Goal: Task Accomplishment & Management: Manage account settings

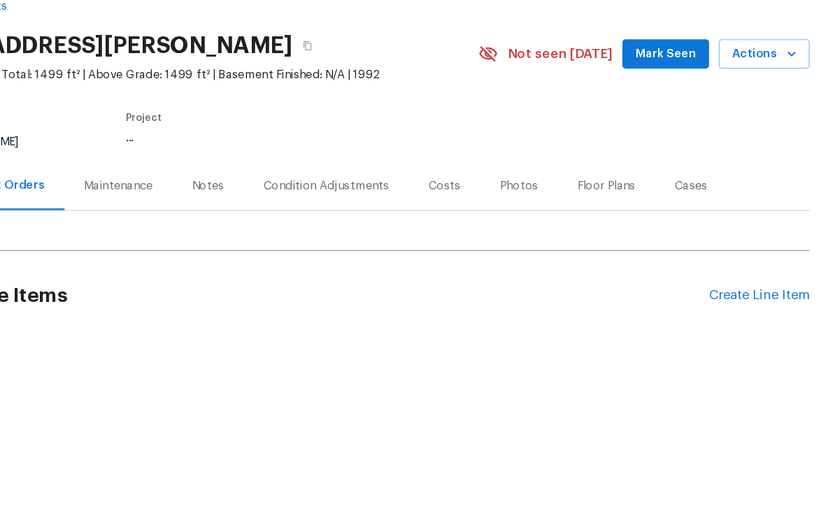
scroll to position [73, 120]
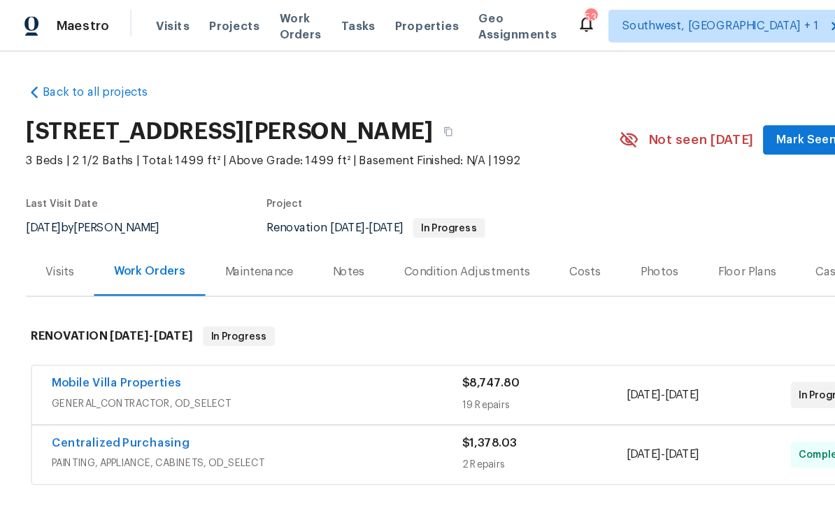
click at [186, 27] on span "Projects" at bounding box center [200, 22] width 43 height 14
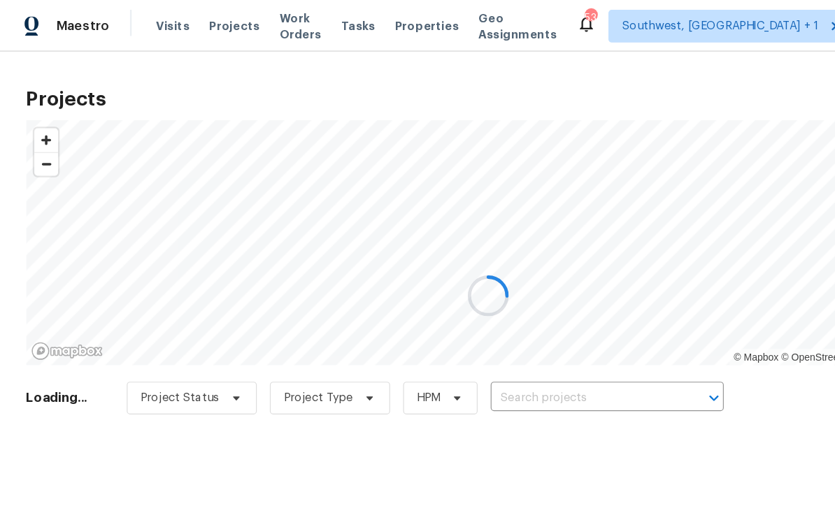
click at [479, 349] on div at bounding box center [417, 253] width 835 height 506
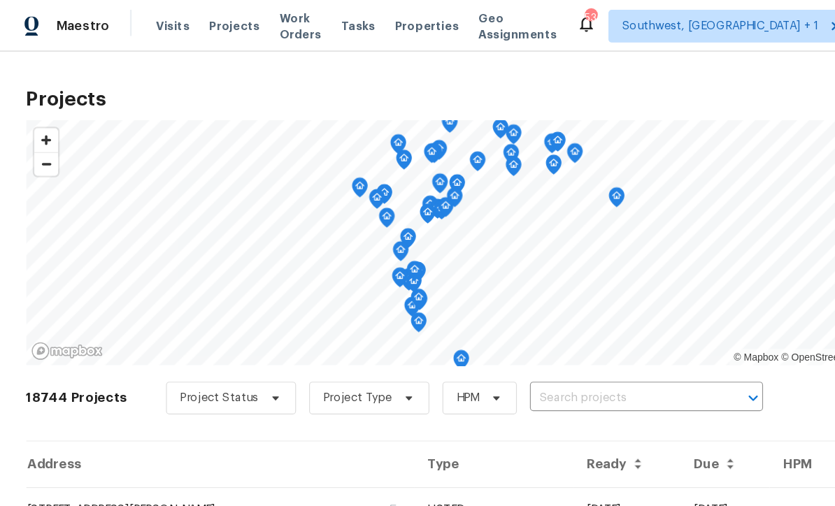
click at [475, 343] on input "text" at bounding box center [533, 341] width 160 height 22
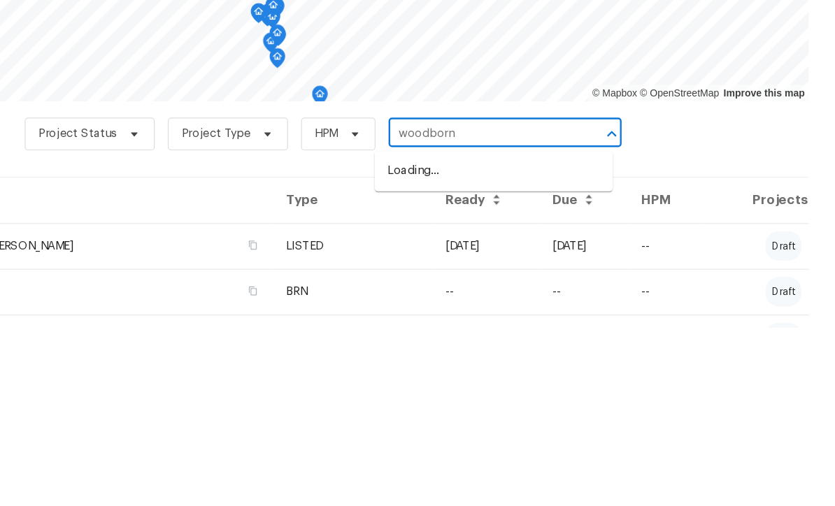
type input "woodborne"
click at [441, 361] on li "10216 Woodborne Pl, Bradenton, FL 34202" at bounding box center [542, 372] width 203 height 23
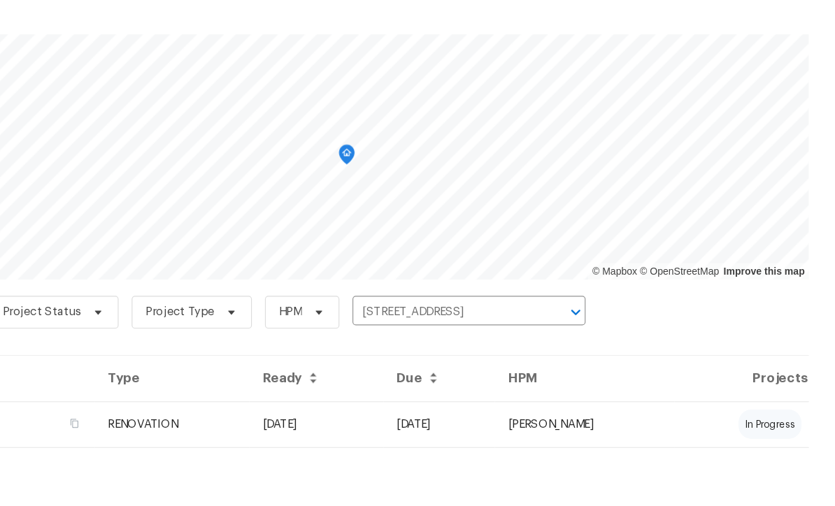
click at [394, 417] on td "06/02/25" at bounding box center [391, 436] width 115 height 39
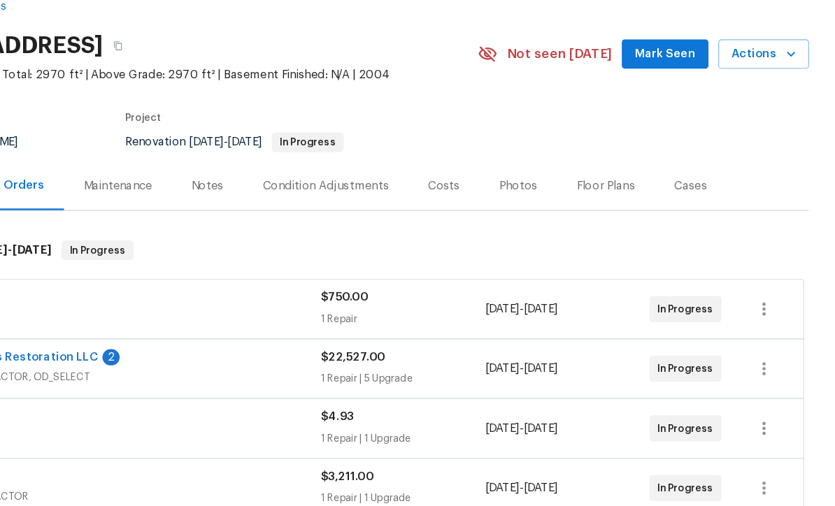
click at [284, 226] on div "Notes" at bounding box center [297, 233] width 27 height 14
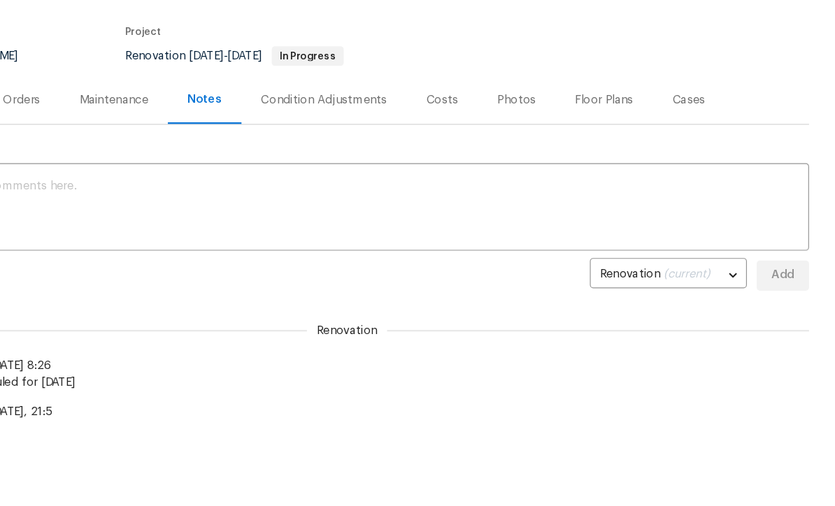
click at [403, 233] on textarea at bounding box center [417, 252] width 773 height 49
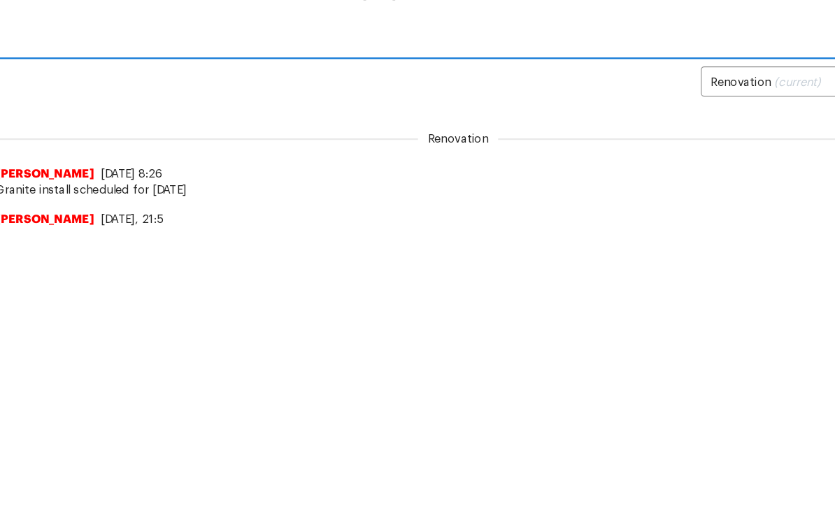
scroll to position [164, 0]
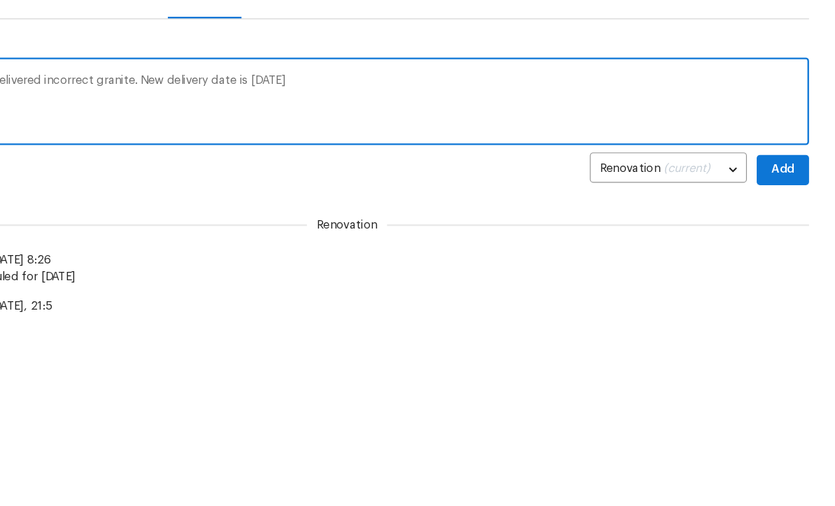
type textarea "Granite company delivered incorrect granite. New delivery date is this Saturday"
click at [779, 210] on span "Add" at bounding box center [790, 218] width 22 height 17
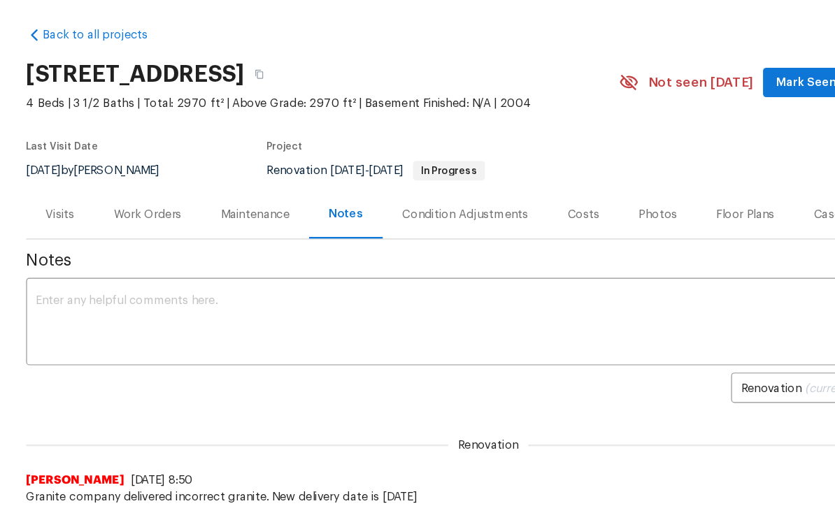
scroll to position [0, 0]
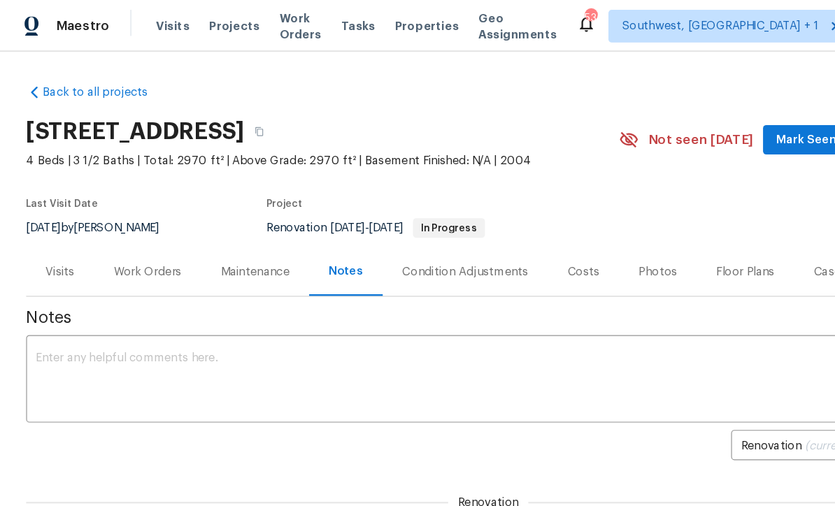
click at [121, 231] on div "Work Orders" at bounding box center [126, 233] width 58 height 14
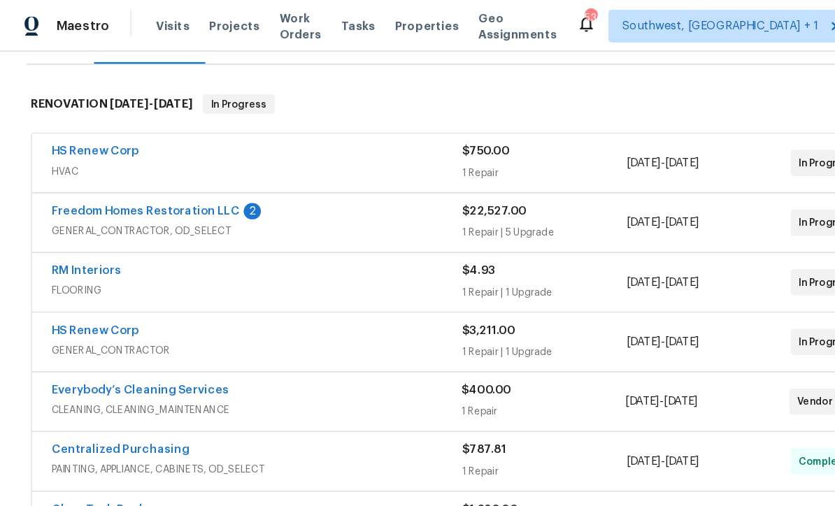
scroll to position [190, 0]
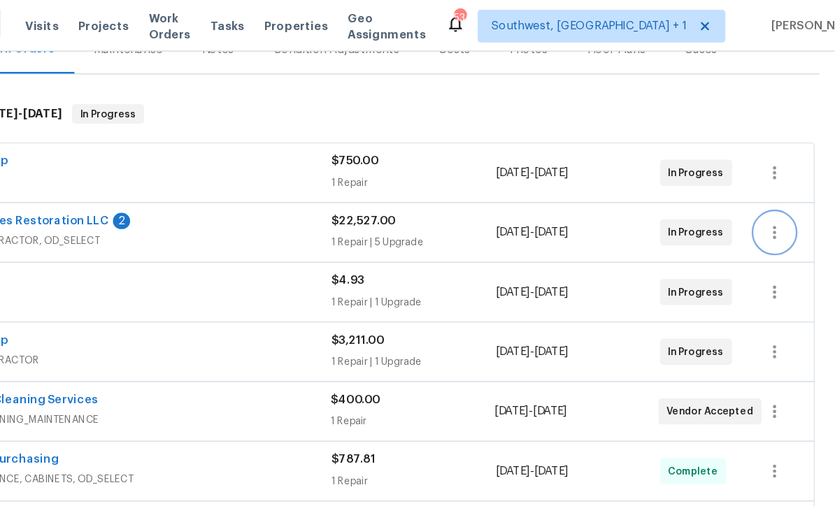
click at [772, 202] on icon "button" at bounding box center [773, 198] width 3 height 11
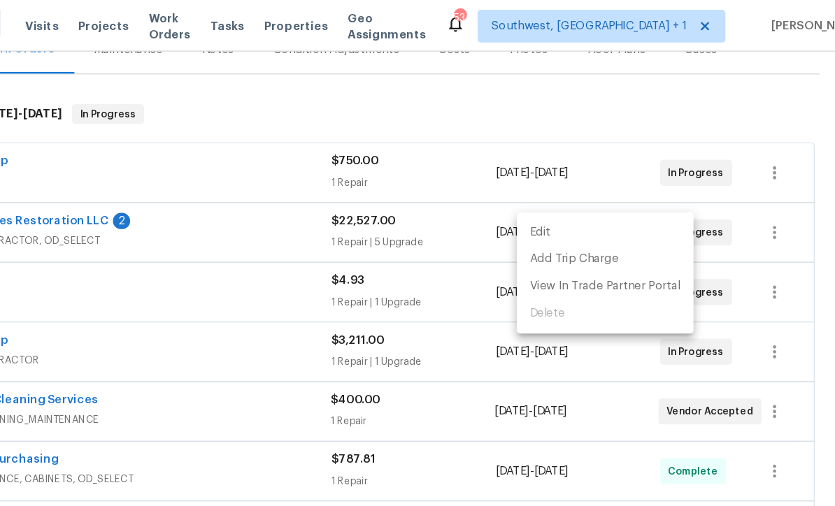
click at [554, 203] on li "Edit" at bounding box center [629, 198] width 151 height 23
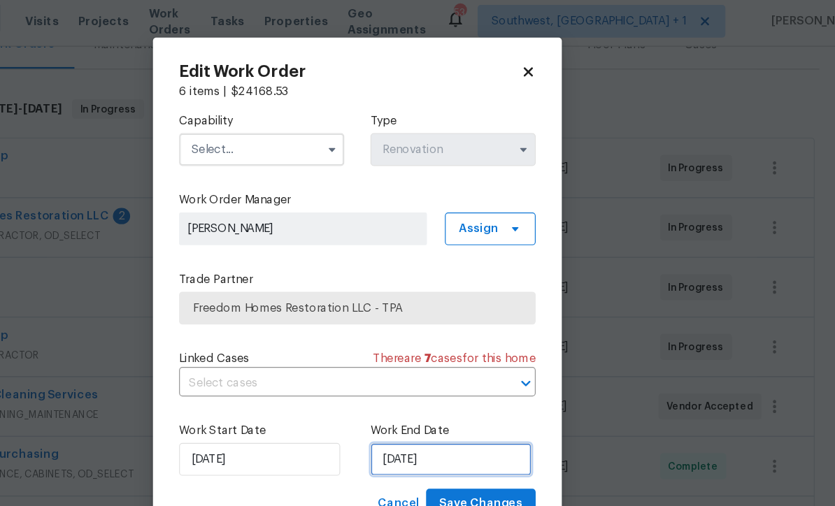
click at [428, 401] on input "8/21/2025" at bounding box center [497, 397] width 138 height 28
select select "7"
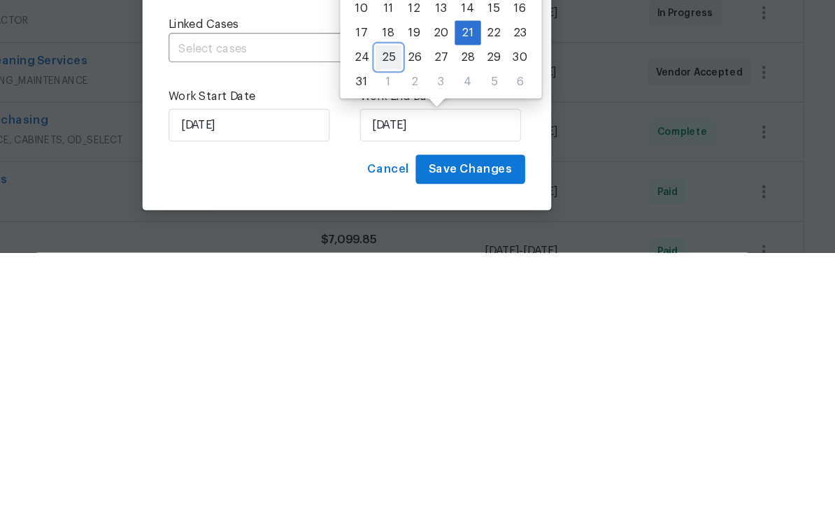
click at [442, 329] on div "25" at bounding box center [453, 339] width 22 height 20
type input "8/25/2025"
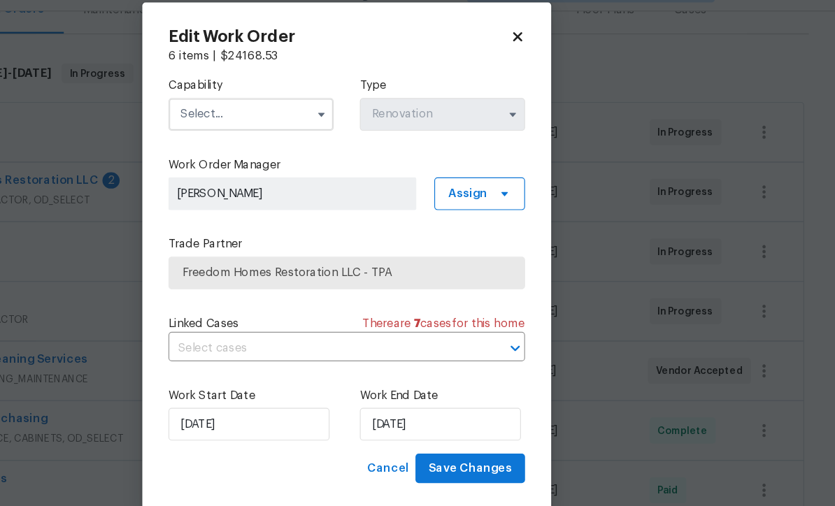
click at [265, 118] on input "text" at bounding box center [335, 132] width 141 height 28
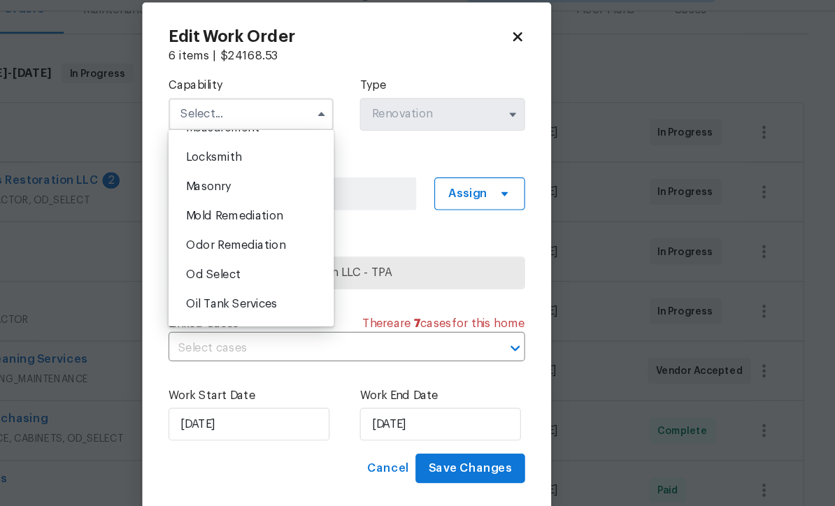
scroll to position [1026, 0]
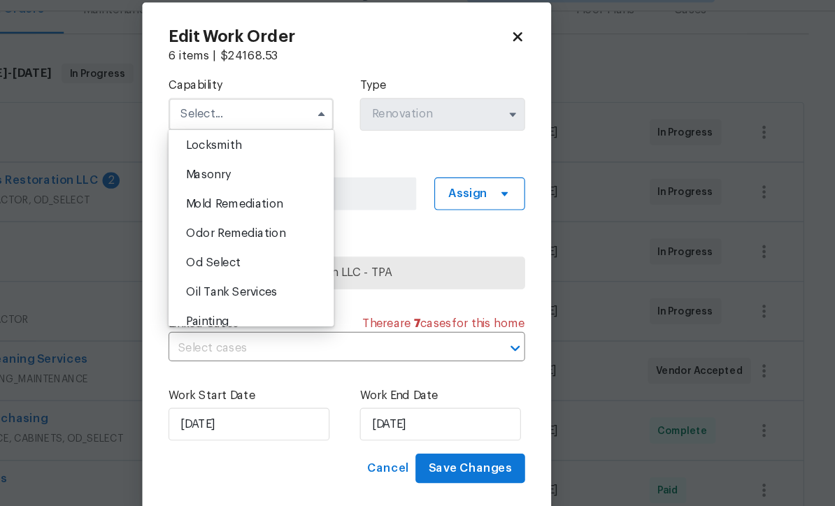
click at [280, 254] on span "Od Select" at bounding box center [303, 259] width 47 height 10
type input "Od Select"
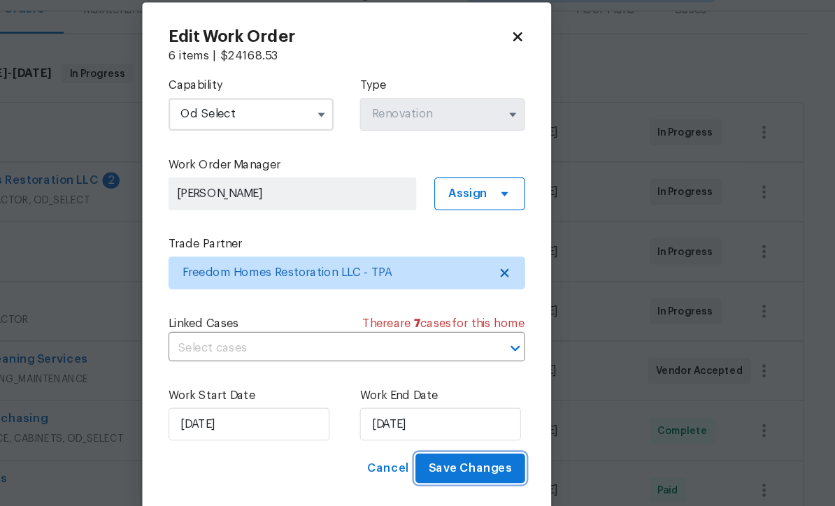
click at [476, 422] on button "Save Changes" at bounding box center [523, 435] width 94 height 26
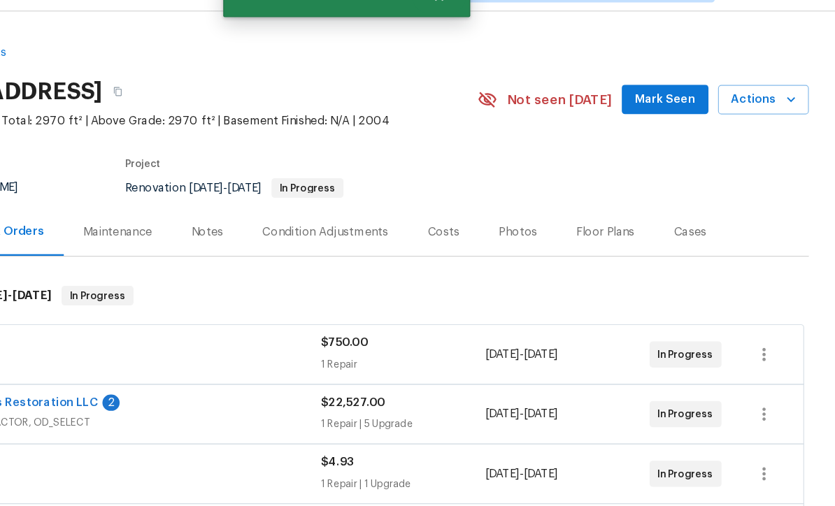
scroll to position [45, 0]
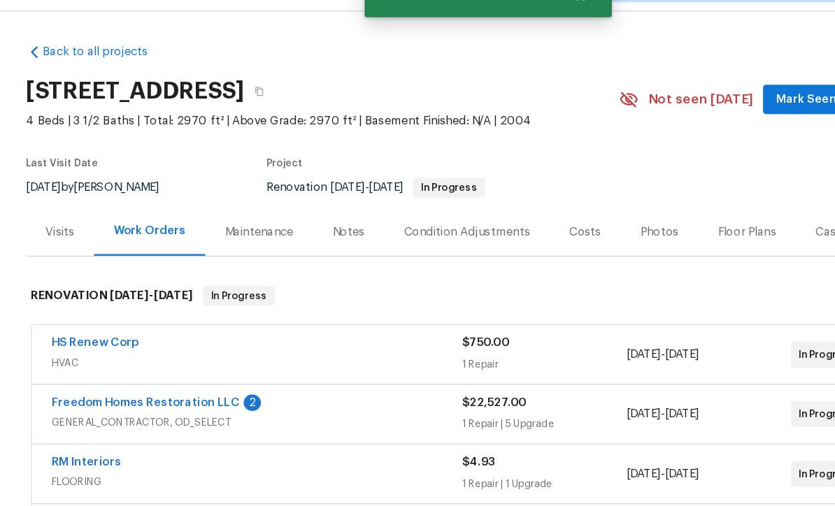
click at [130, 374] on link "Freedom Homes Restoration LLC" at bounding box center [124, 379] width 161 height 10
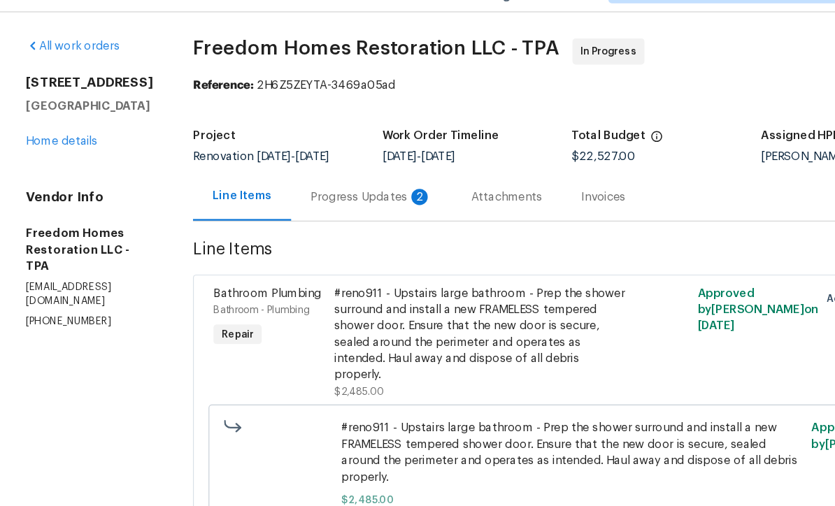
click at [312, 195] on div "Progress Updates 2" at bounding box center [317, 202] width 103 height 14
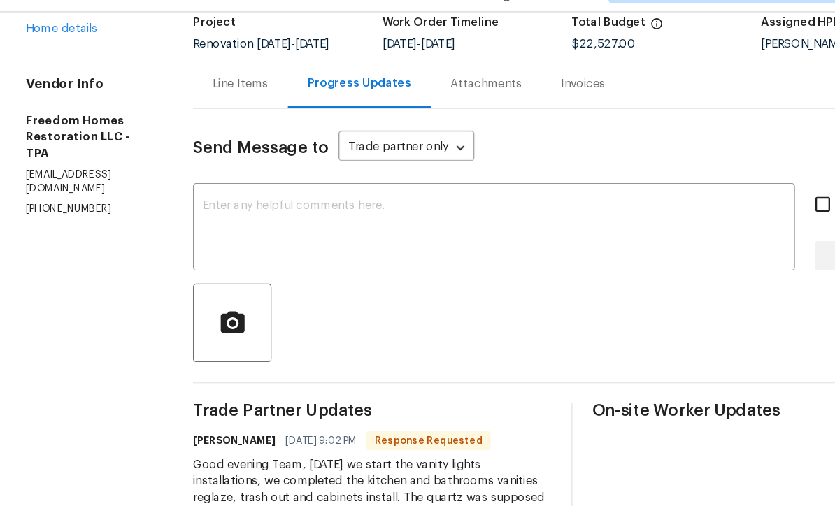
scroll to position [92, 0]
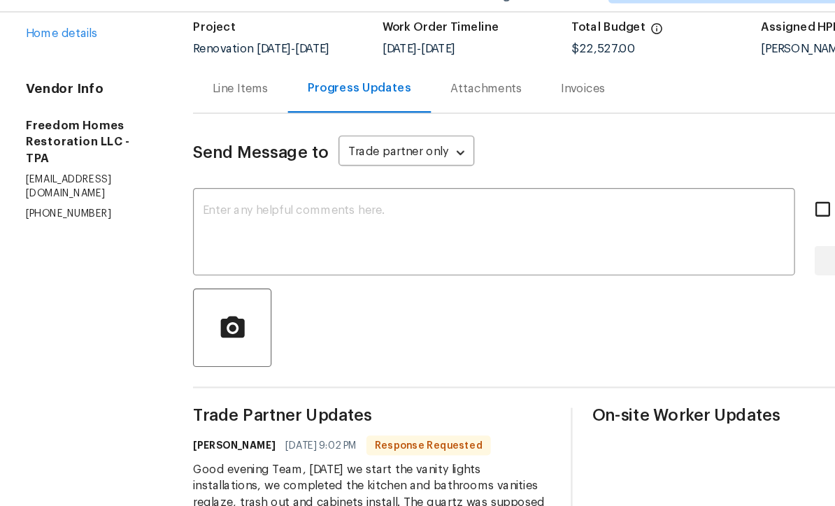
click at [307, 209] on textarea at bounding box center [422, 233] width 498 height 49
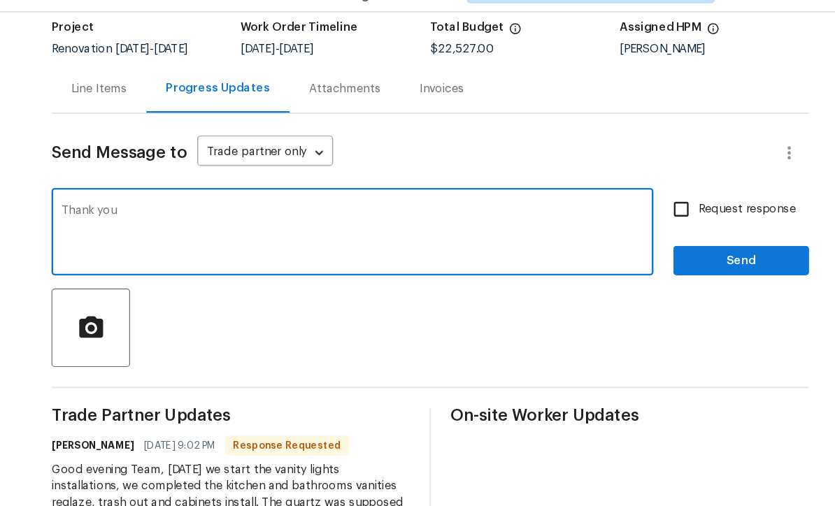
type textarea "Thank you"
click at [707, 248] on span "Send" at bounding box center [754, 256] width 94 height 17
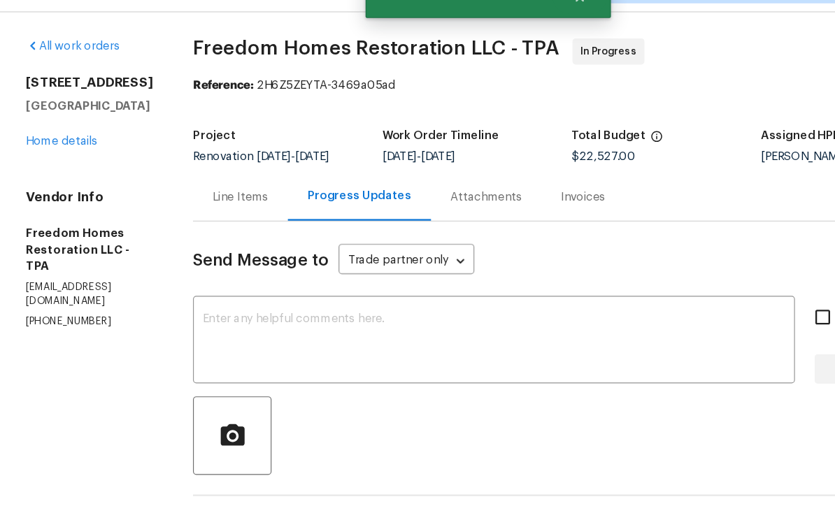
click at [48, 150] on link "Home details" at bounding box center [52, 155] width 61 height 10
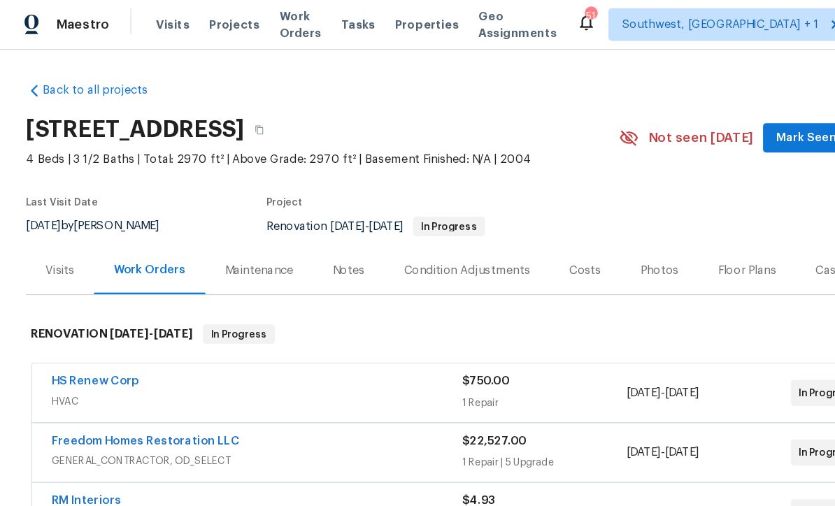
click at [186, 15] on span "Projects" at bounding box center [200, 22] width 43 height 14
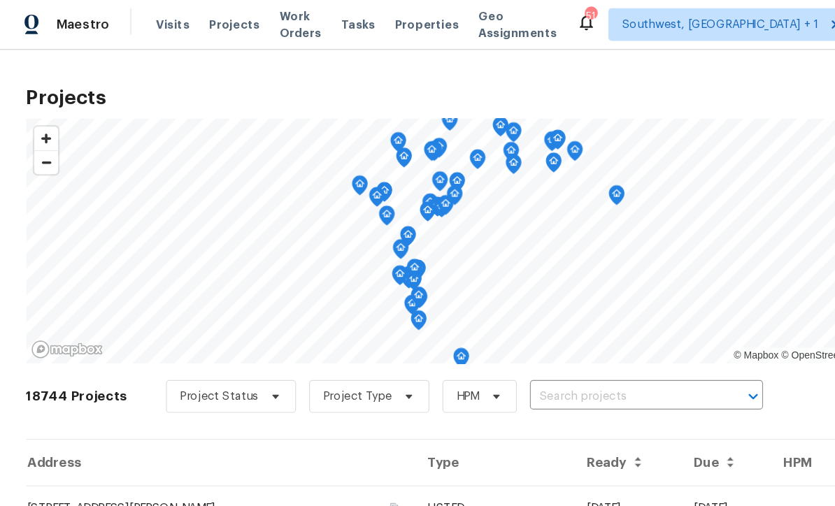
click at [500, 338] on input "text" at bounding box center [533, 341] width 160 height 22
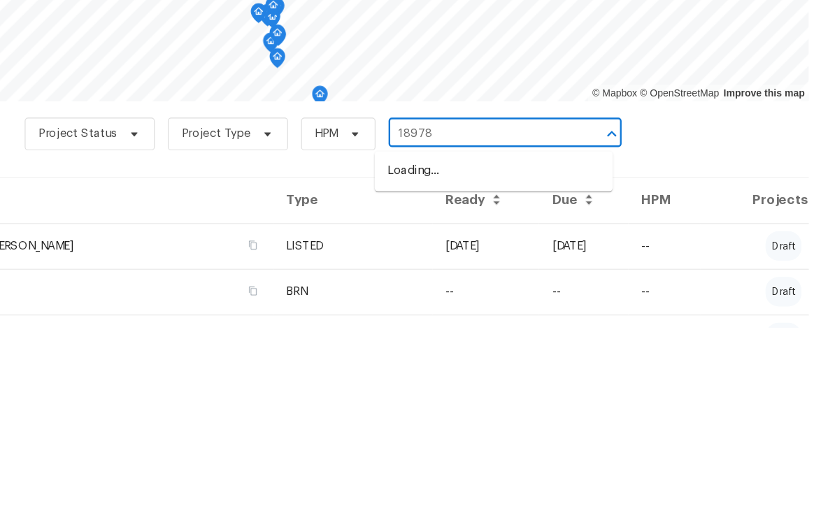
type input "18978"
click at [441, 361] on li "18978 McGrath Cir, Port Charlotte, FL 33948" at bounding box center [542, 372] width 203 height 23
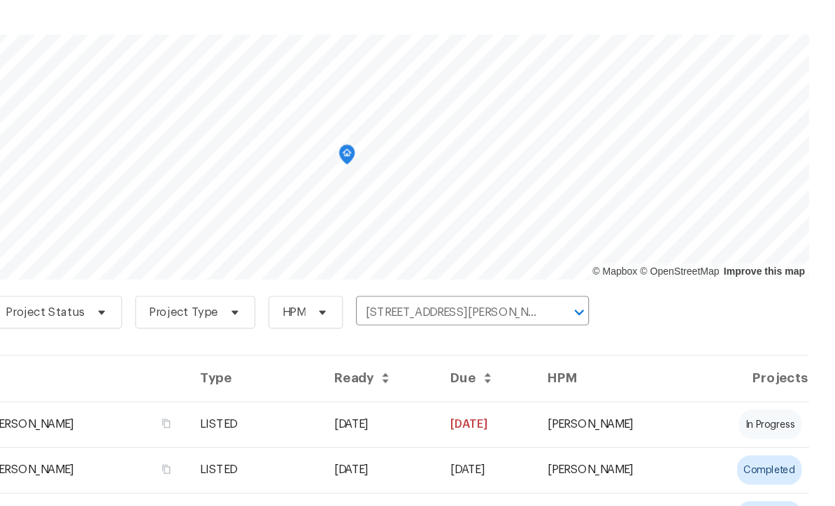
click at [396, 417] on td "08/10/25" at bounding box center [445, 436] width 99 height 39
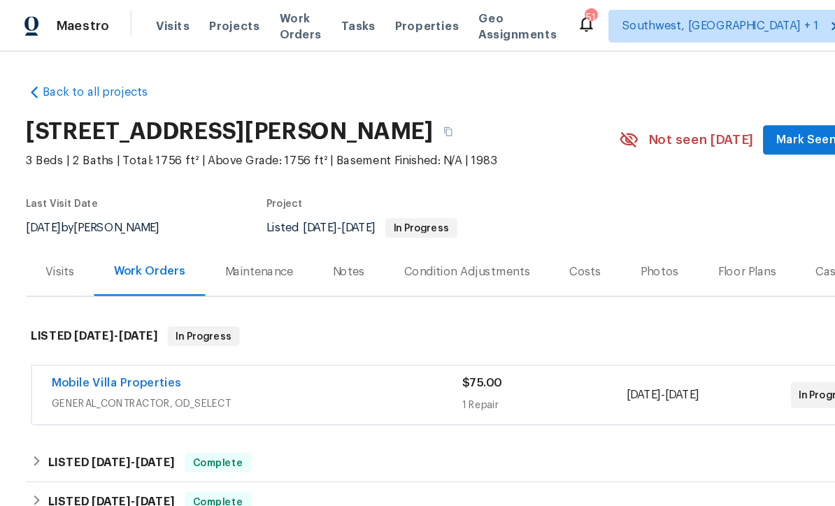
click at [185, 27] on span "Projects" at bounding box center [200, 22] width 43 height 14
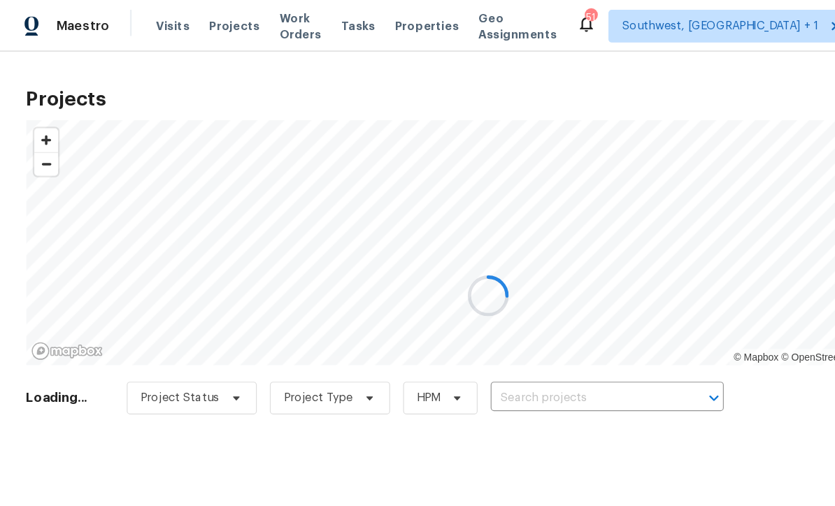
click at [475, 347] on div at bounding box center [417, 253] width 835 height 506
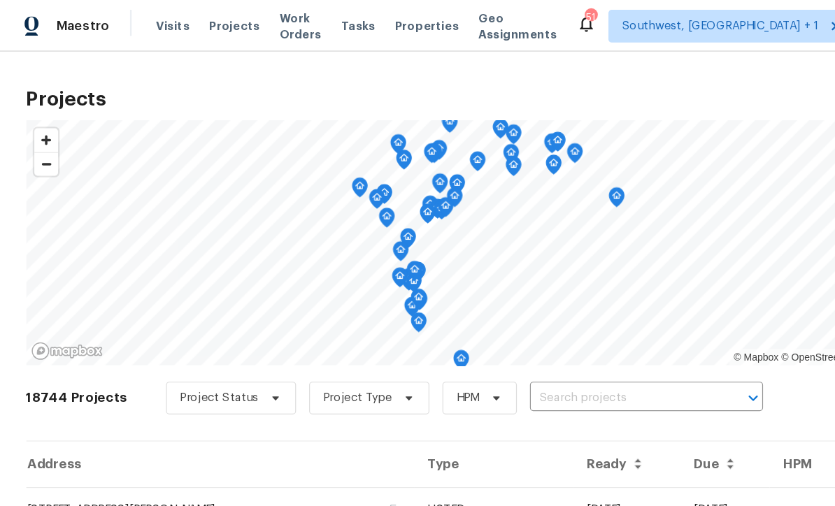
click at [486, 340] on input "text" at bounding box center [533, 341] width 160 height 22
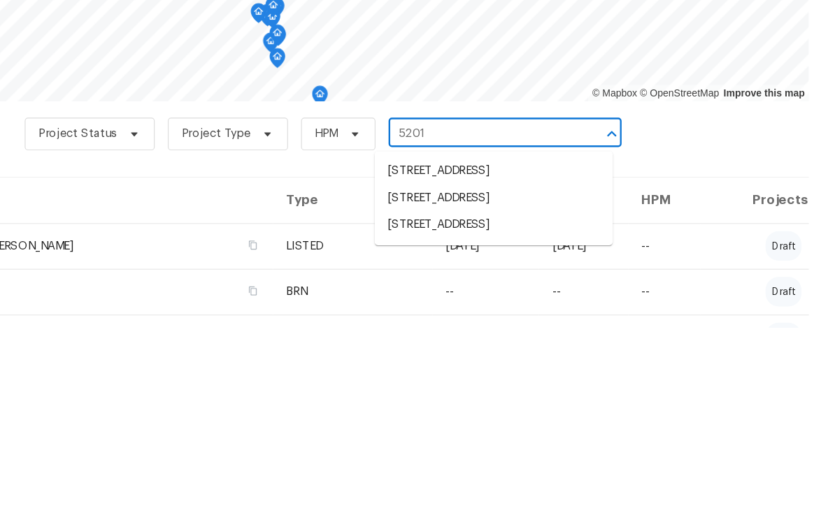
type input "5201 7"
click at [441, 361] on li "5201 72nd Way N, Saint Petersburg, FL 33709" at bounding box center [542, 372] width 203 height 23
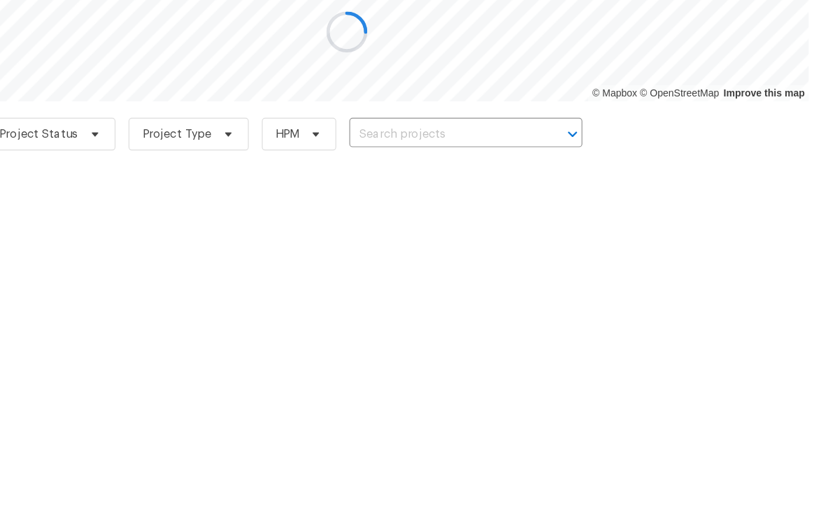
type input "5201 72nd Way N, Saint Petersburg, FL 33709"
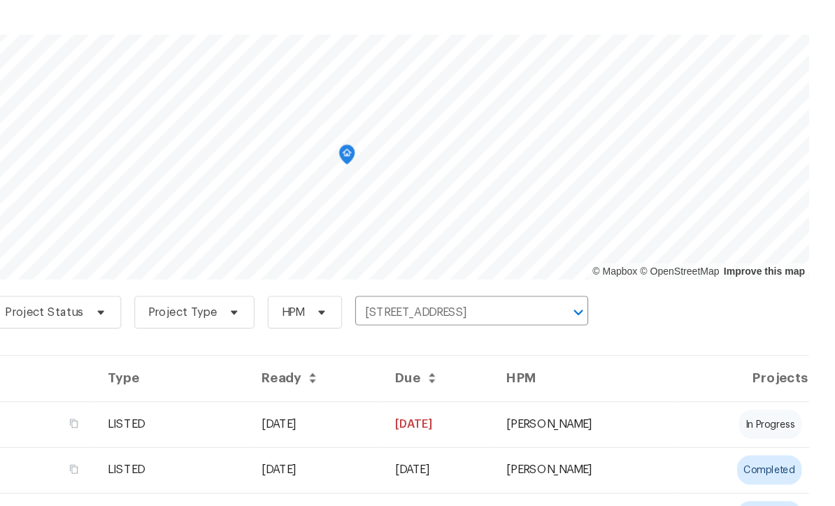
click at [375, 417] on td "08/04/25" at bounding box center [390, 436] width 114 height 39
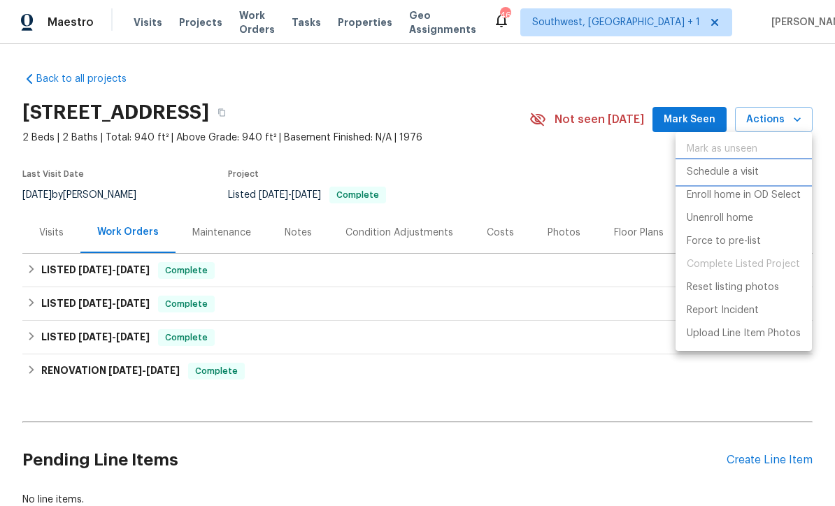
click at [732, 171] on p "Schedule a visit" at bounding box center [722, 172] width 72 height 15
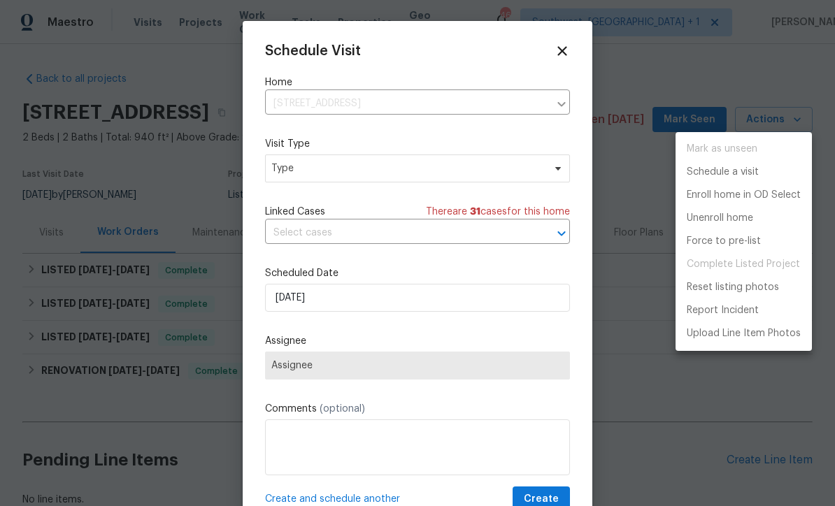
click at [343, 172] on div at bounding box center [417, 253] width 835 height 506
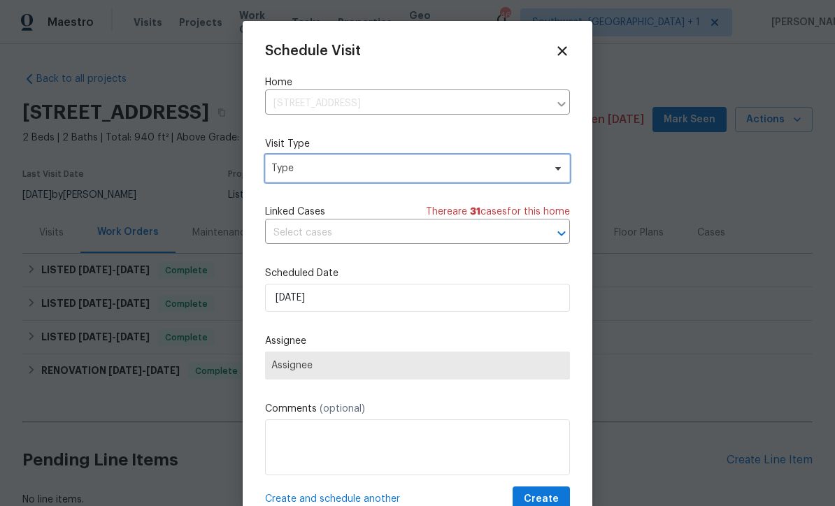
click at [377, 171] on span "Type" at bounding box center [407, 168] width 272 height 14
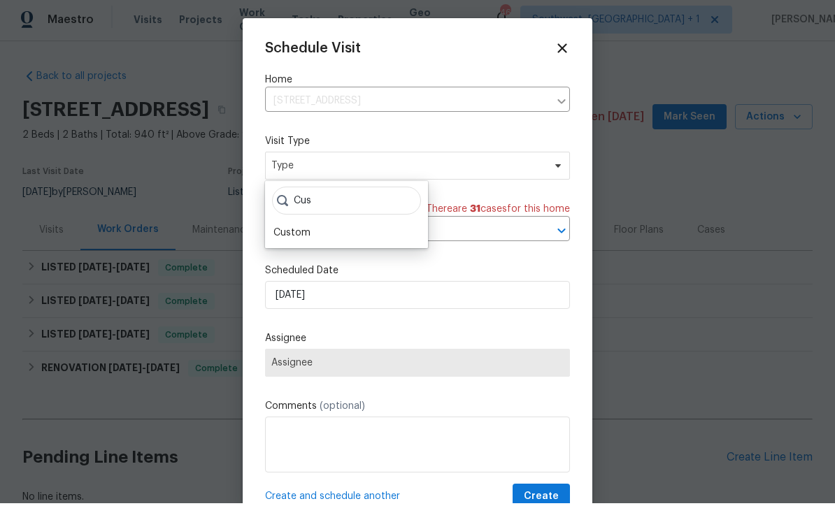
scroll to position [3, 0]
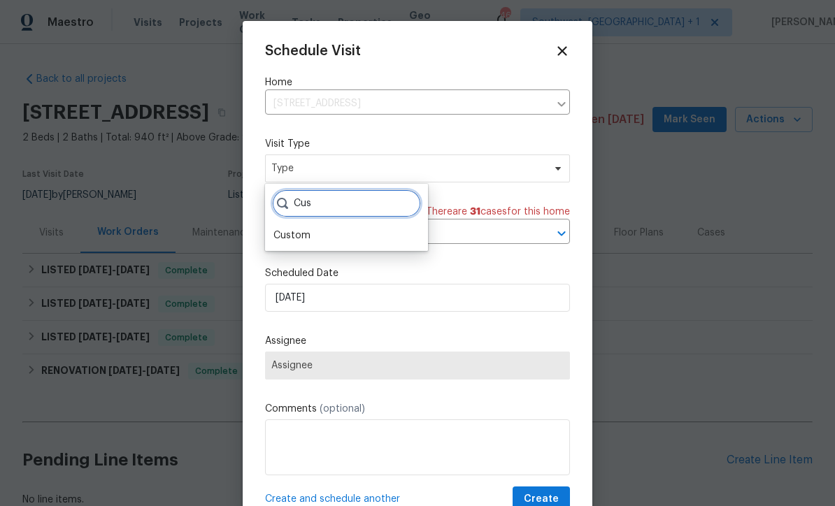
type input "Cus"
click at [309, 231] on div "Custom" at bounding box center [291, 236] width 37 height 14
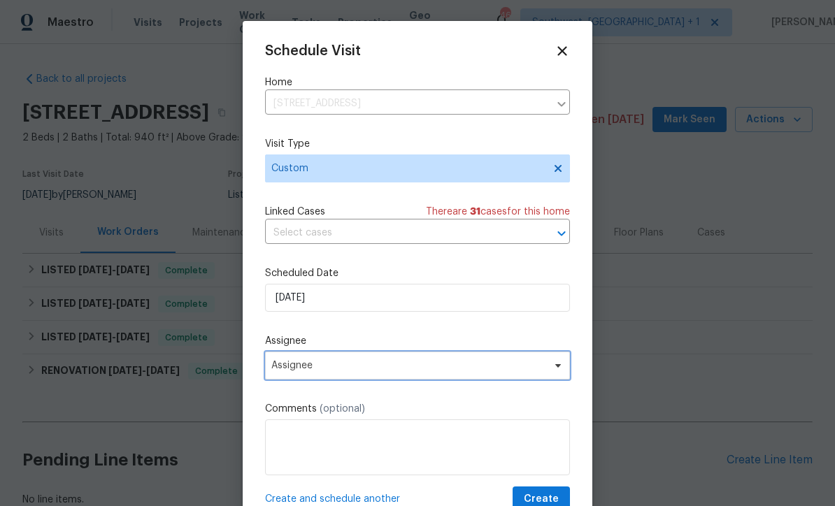
click at [361, 371] on span "Assignee" at bounding box center [408, 365] width 274 height 11
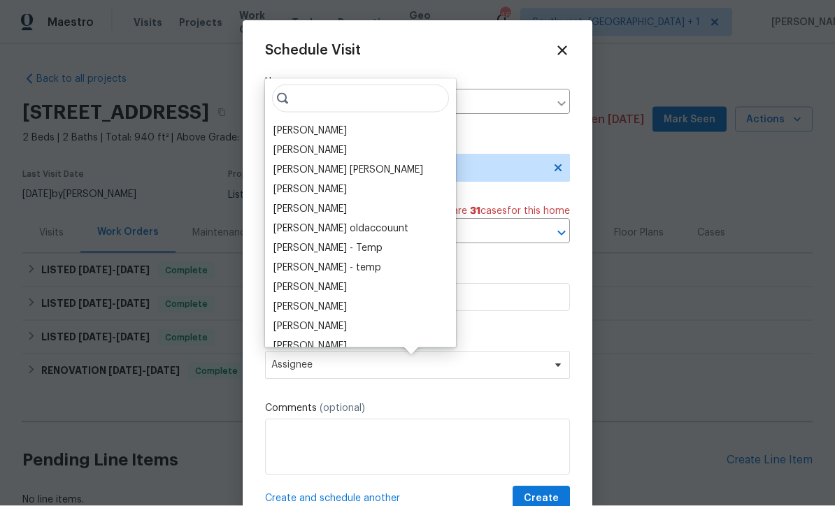
click at [326, 134] on div "[PERSON_NAME]" at bounding box center [309, 131] width 73 height 14
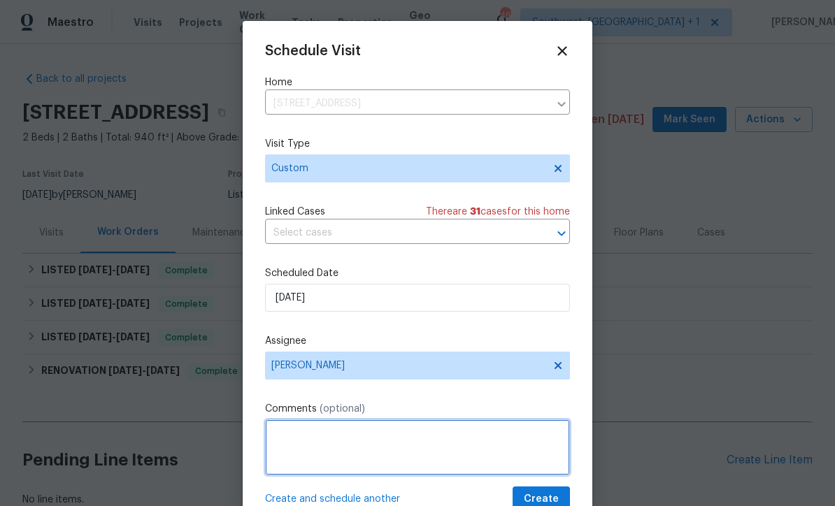
click at [379, 441] on textarea at bounding box center [417, 447] width 305 height 56
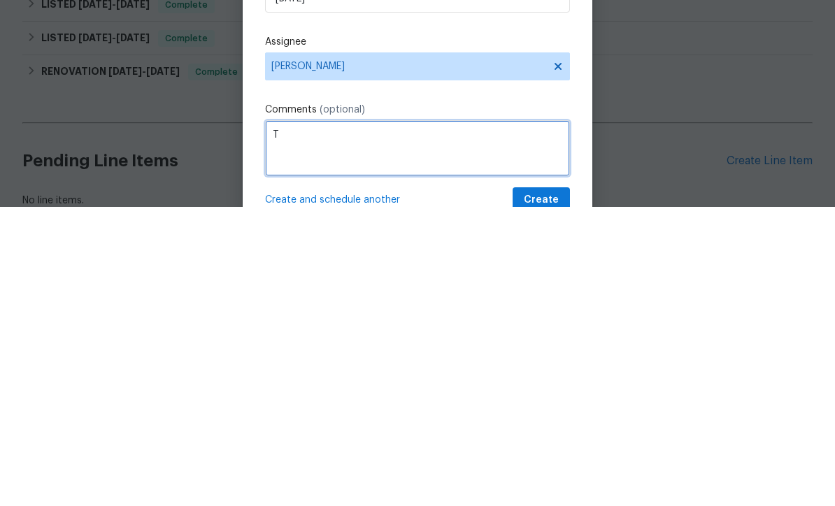
scroll to position [46, 0]
type textarea "Take listing oics"
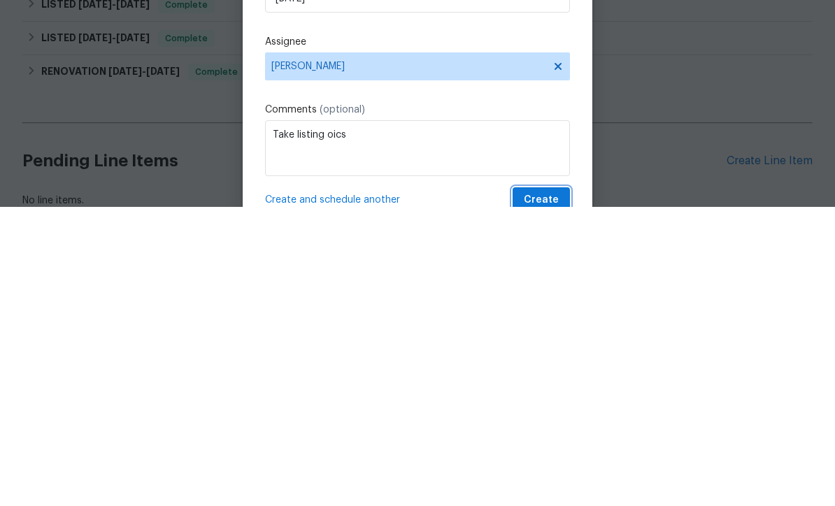
click at [551, 491] on span "Create" at bounding box center [541, 499] width 35 height 17
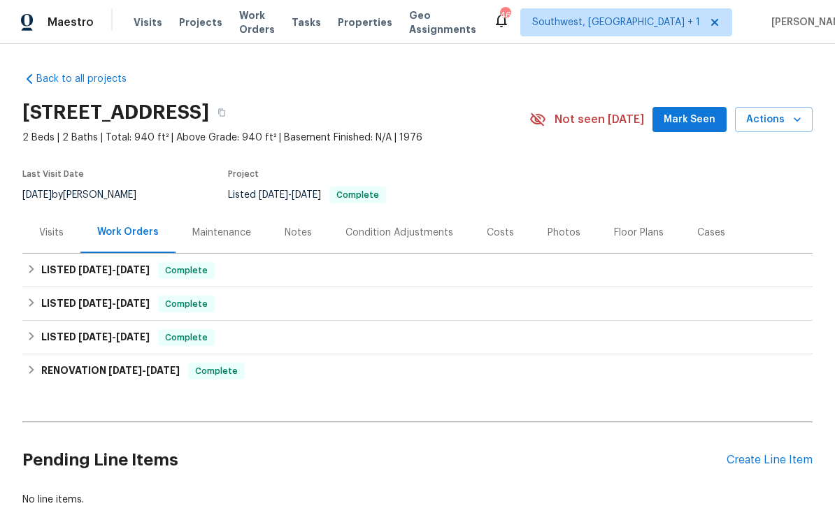
scroll to position [0, 0]
click at [192, 24] on span "Projects" at bounding box center [200, 22] width 43 height 14
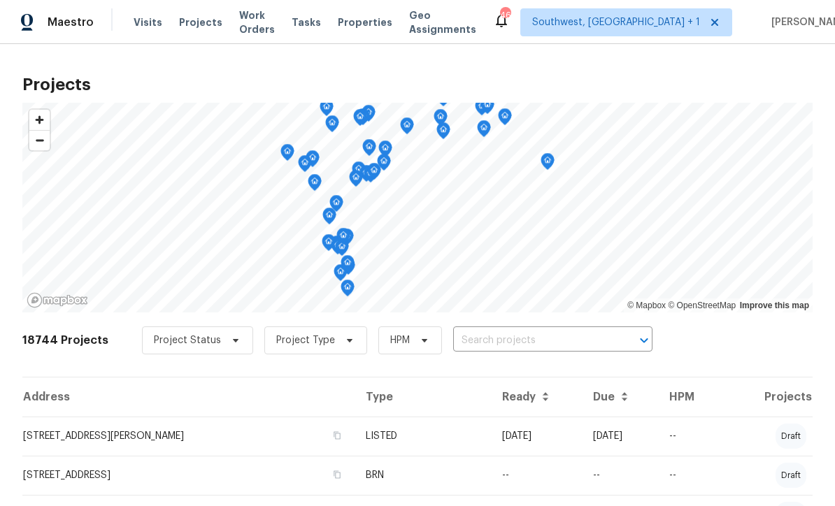
click at [509, 340] on input "text" at bounding box center [533, 341] width 160 height 22
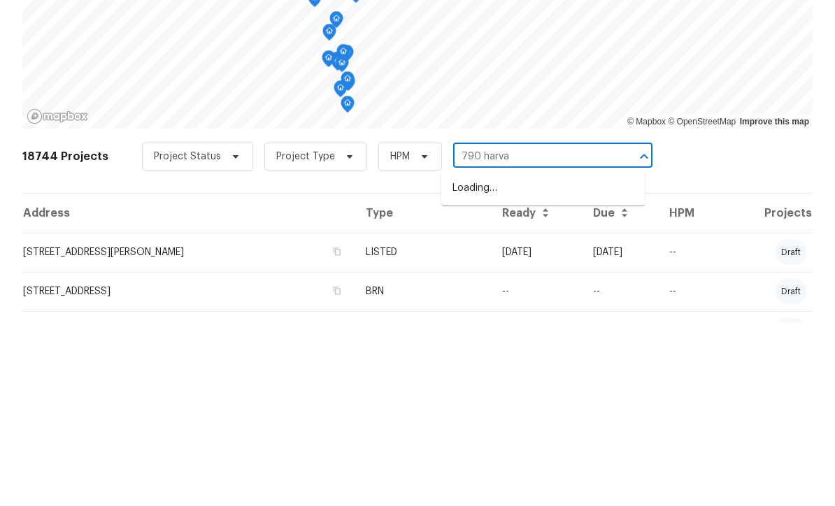
type input "790 harvar"
click at [536, 361] on li "790 Harvard St, Englewood, FL 34223" at bounding box center [542, 372] width 203 height 23
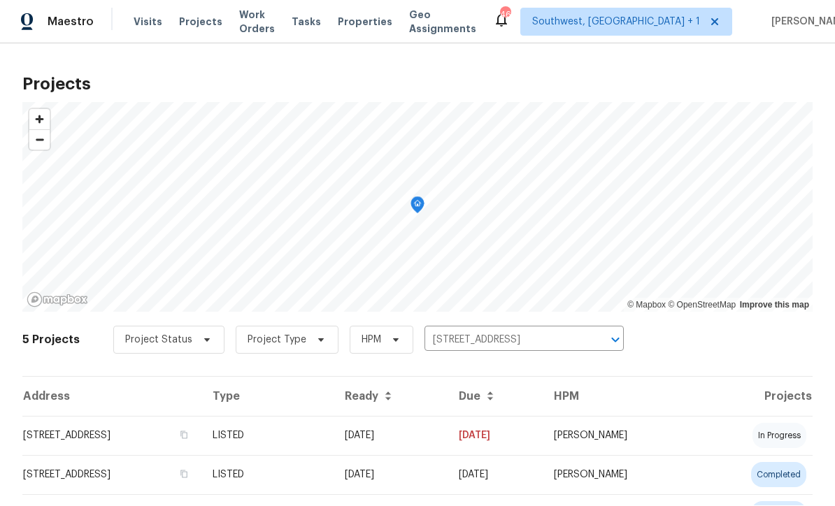
scroll to position [1, 0]
click at [426, 437] on td "03/30/25" at bounding box center [390, 436] width 114 height 39
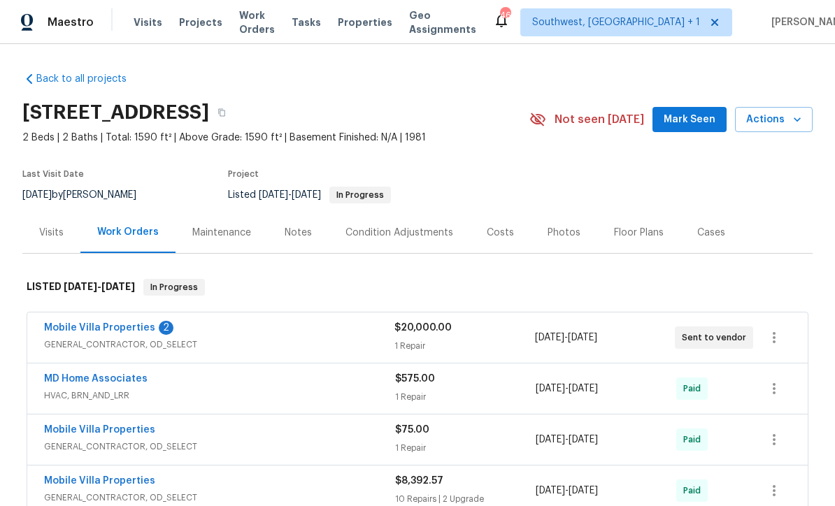
click at [285, 238] on div "Notes" at bounding box center [297, 233] width 27 height 14
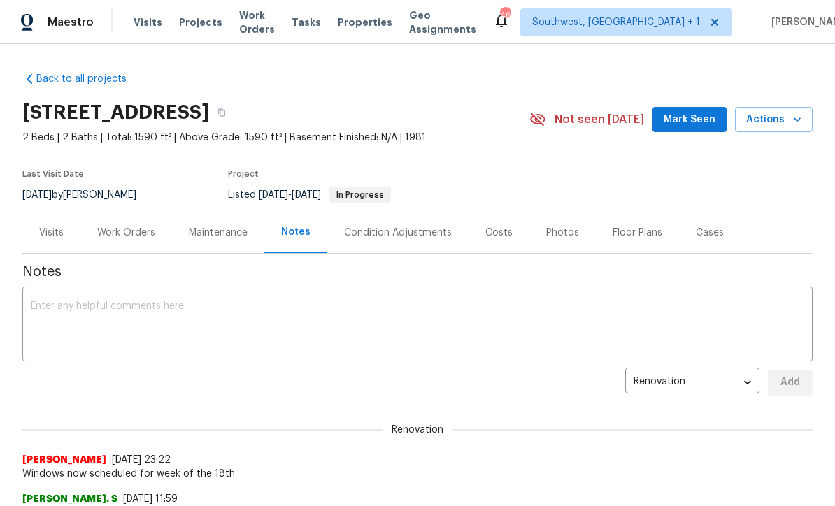
click at [449, 307] on textarea at bounding box center [417, 325] width 773 height 49
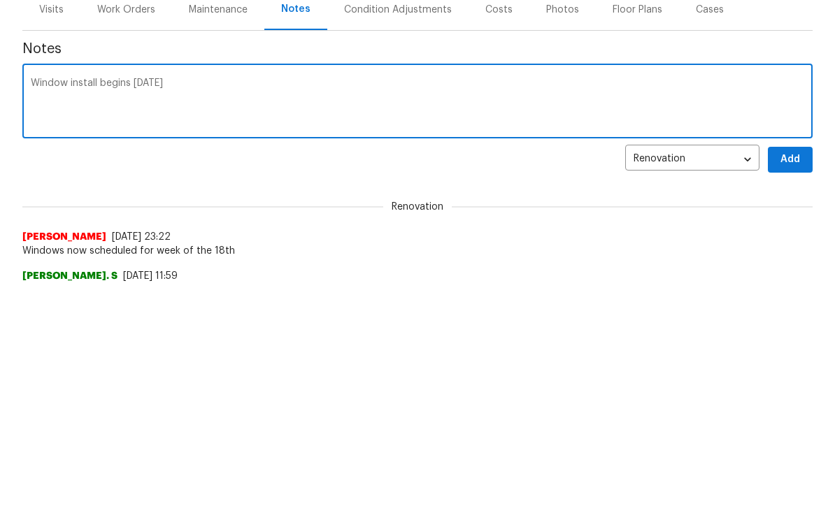
type textarea "Window install begins tomorrow"
click at [791, 374] on span "Add" at bounding box center [790, 382] width 22 height 17
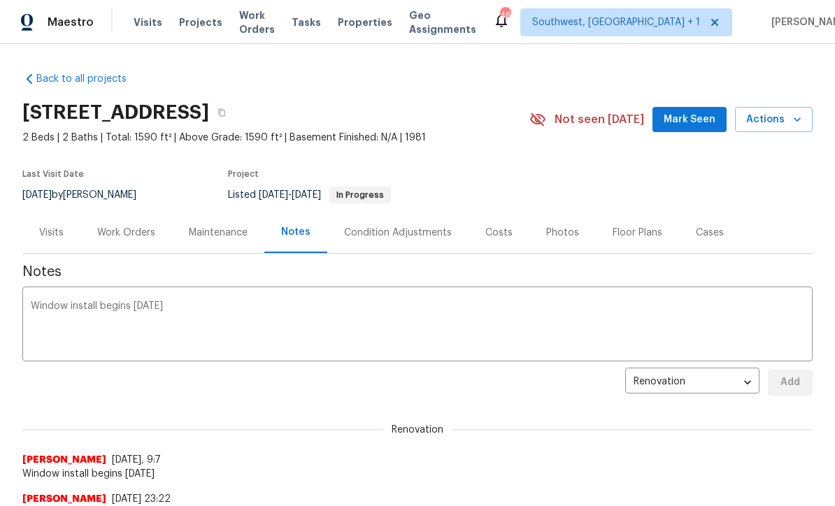
click at [192, 22] on span "Projects" at bounding box center [200, 22] width 43 height 14
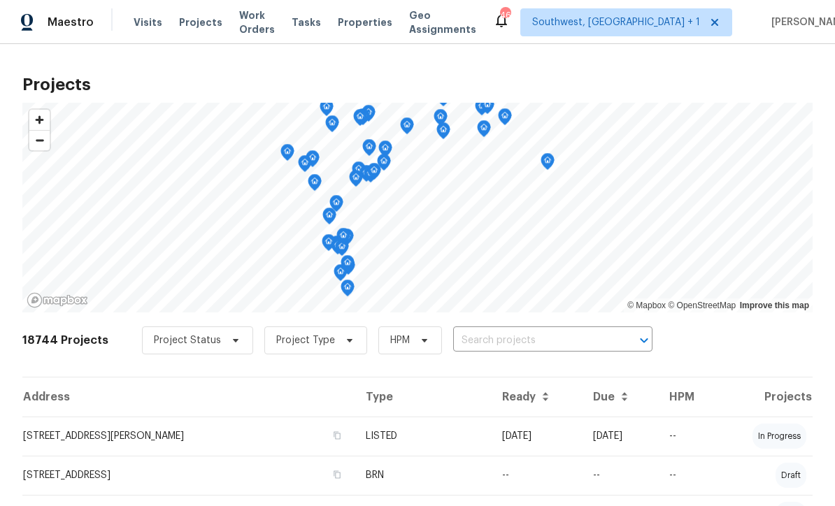
click at [512, 345] on input "text" at bounding box center [533, 341] width 160 height 22
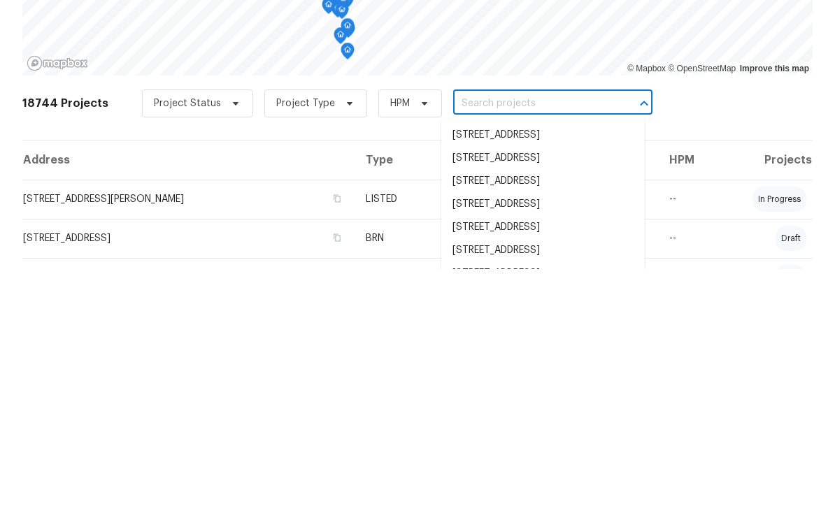
scroll to position [46, 0]
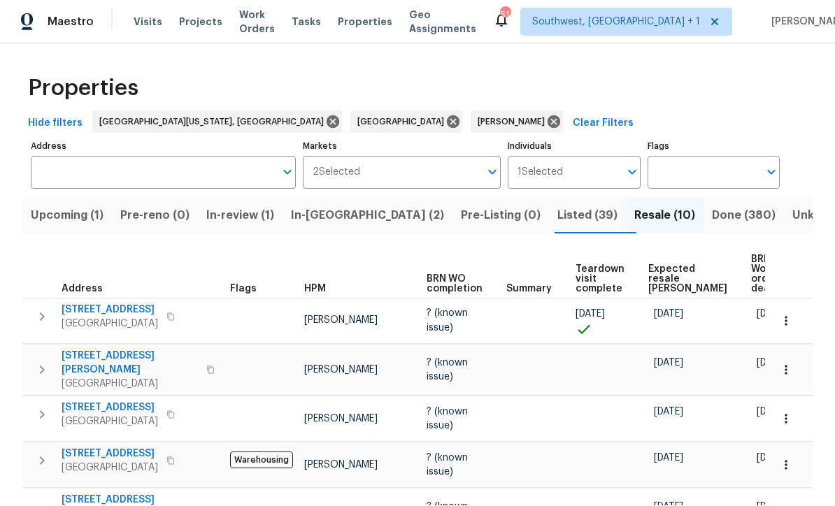
scroll to position [1, 0]
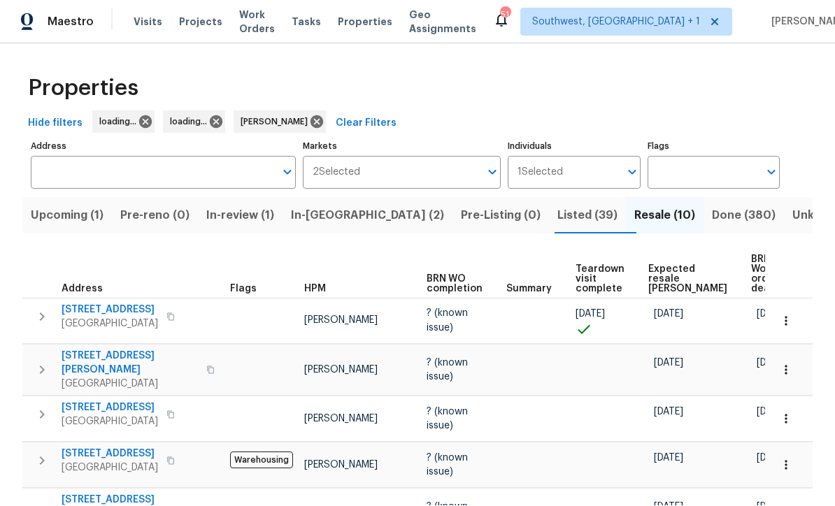
scroll to position [1, 0]
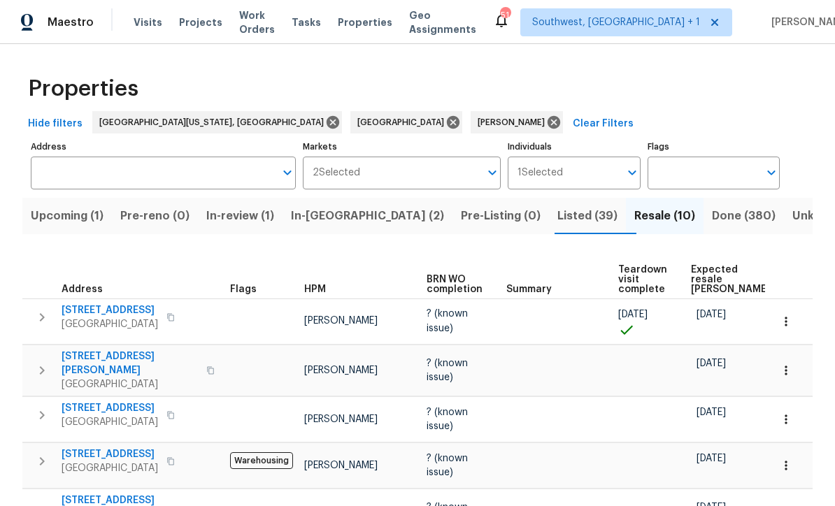
click at [70, 216] on span "Upcoming (1)" at bounding box center [67, 216] width 73 height 20
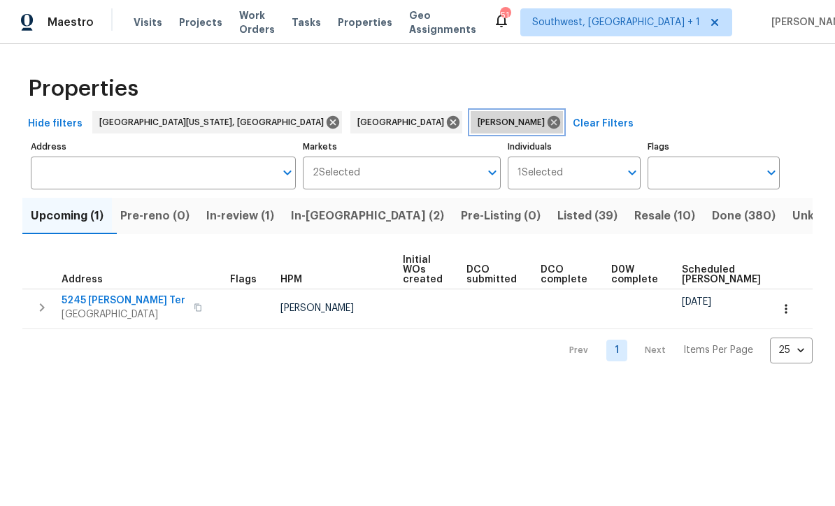
click at [546, 115] on icon at bounding box center [553, 122] width 15 height 15
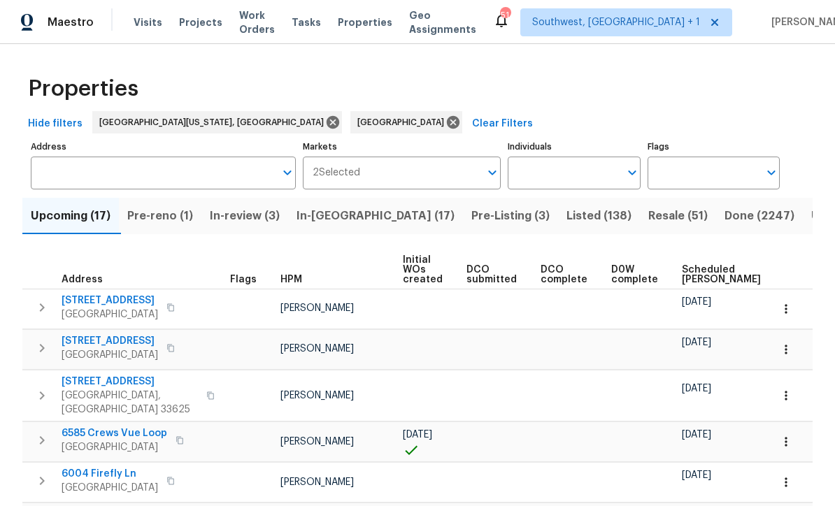
click at [562, 175] on input "Individuals" at bounding box center [562, 173] width 111 height 33
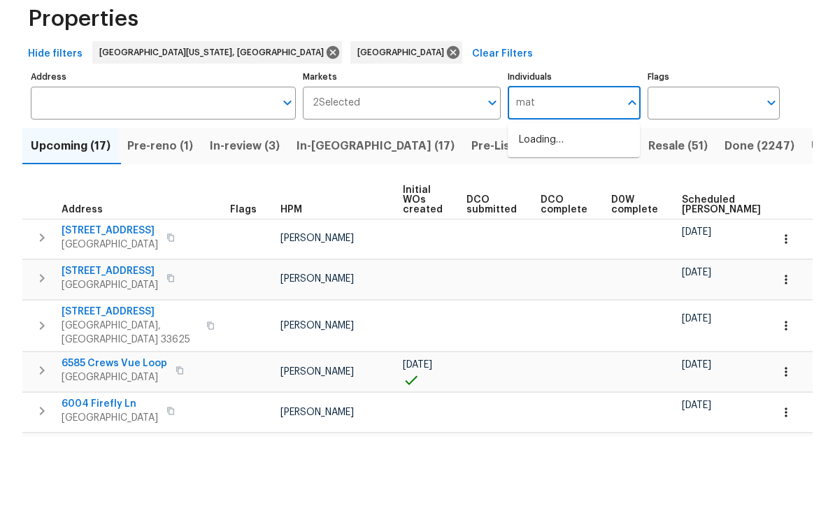
type input "mat"
click at [537, 203] on input "checkbox" at bounding box center [533, 217] width 29 height 29
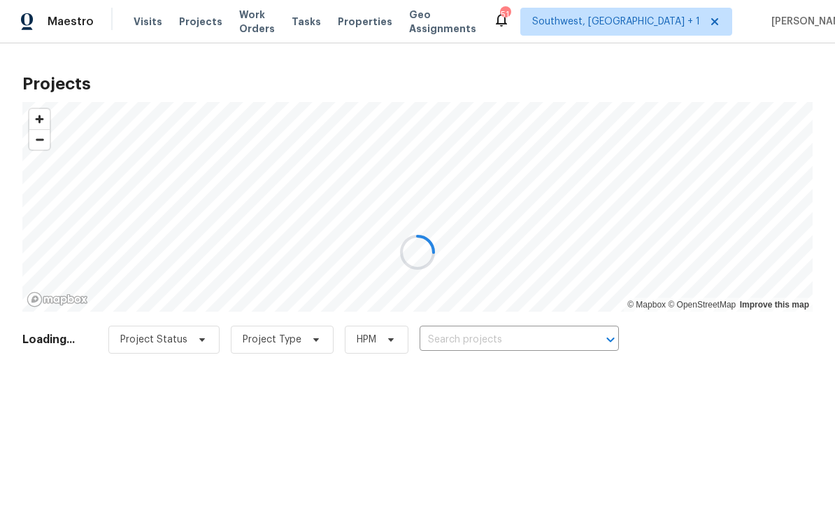
scroll to position [1, 0]
click at [137, 27] on div at bounding box center [417, 253] width 835 height 506
click at [154, 18] on div at bounding box center [417, 253] width 835 height 506
click at [138, 27] on div at bounding box center [417, 253] width 835 height 506
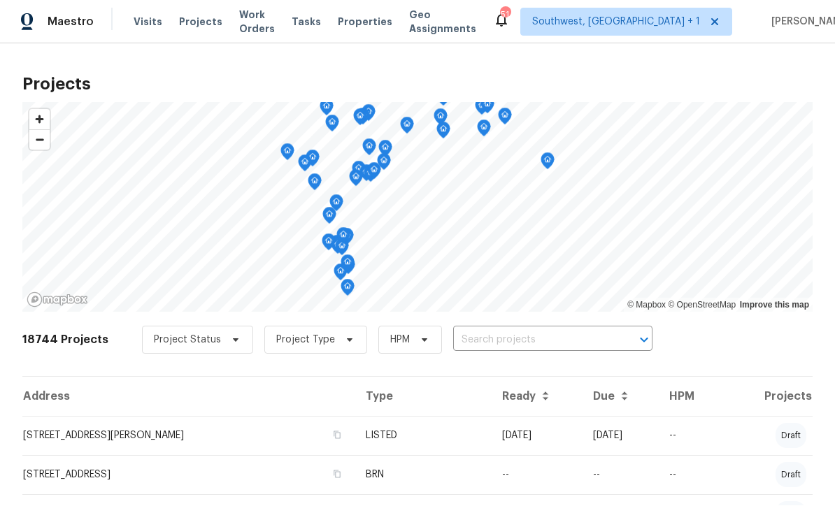
scroll to position [1, 0]
click at [150, 22] on span "Visits" at bounding box center [148, 22] width 29 height 14
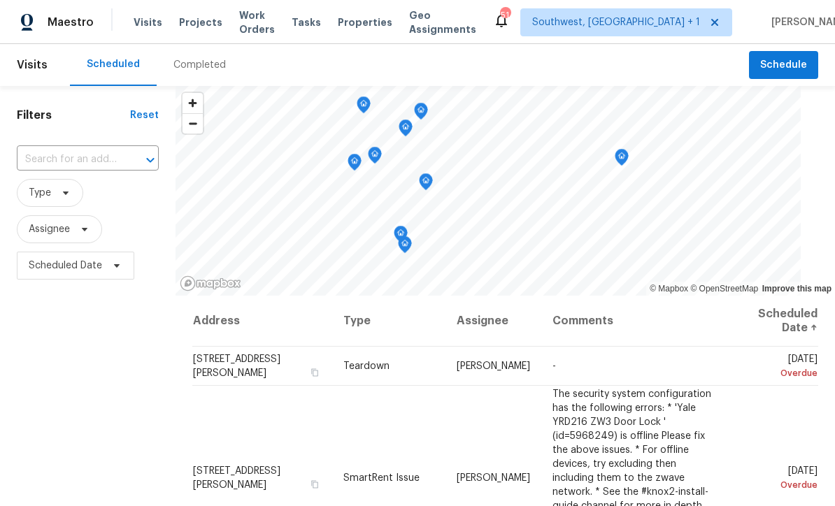
click at [105, 168] on input "text" at bounding box center [68, 160] width 103 height 22
type input "7019 10"
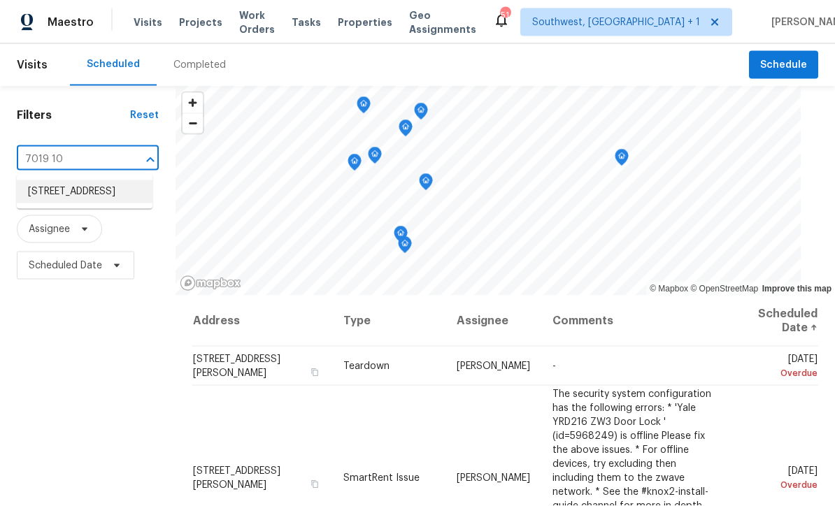
click at [111, 189] on li "[STREET_ADDRESS]" at bounding box center [85, 191] width 136 height 23
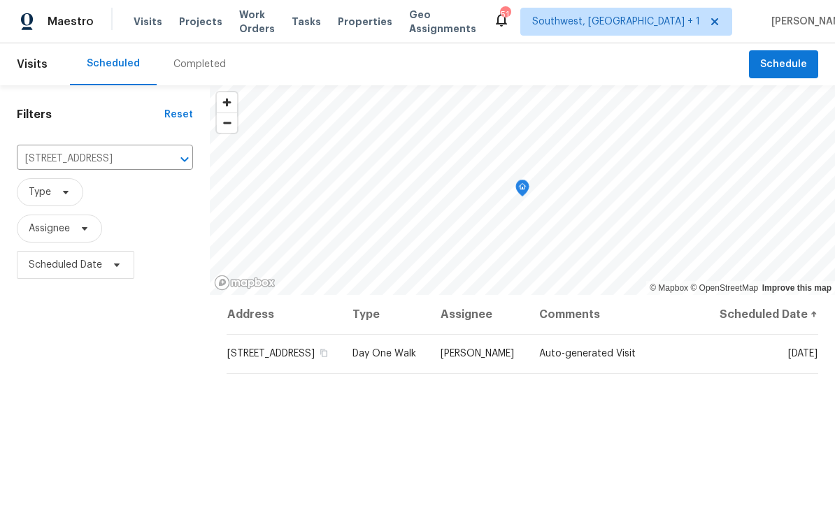
scroll to position [1, 0]
click at [0, 0] on span at bounding box center [0, 0] width 0 height 0
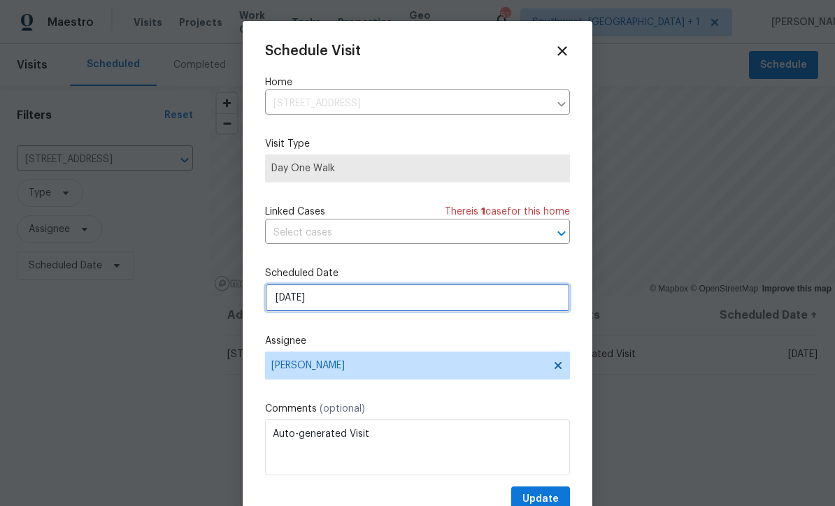
click at [375, 306] on input "9/16/2025" at bounding box center [417, 298] width 305 height 28
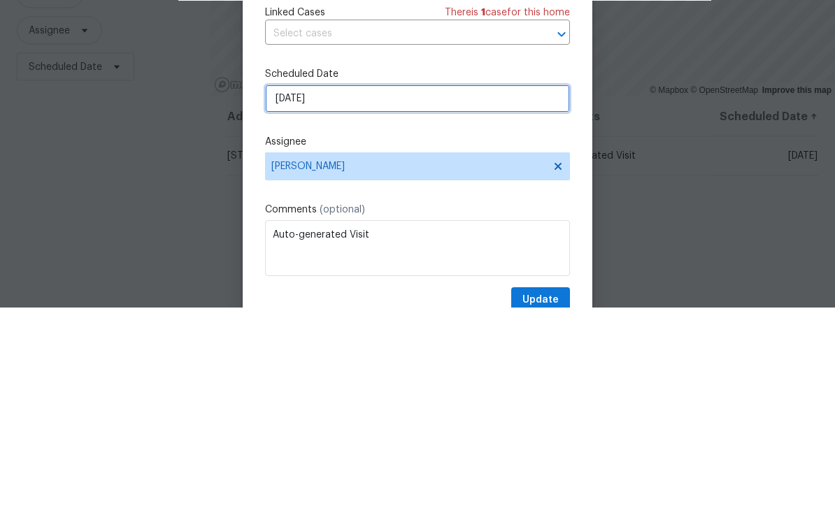
select select "8"
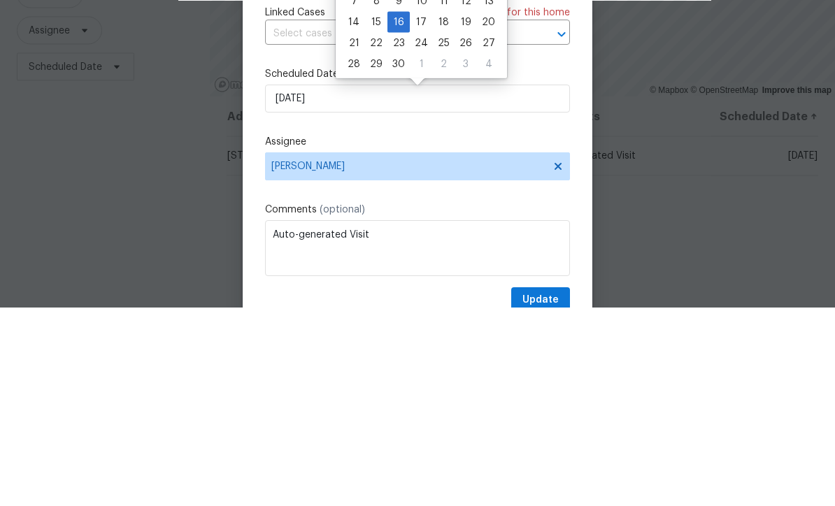
scroll to position [46, 0]
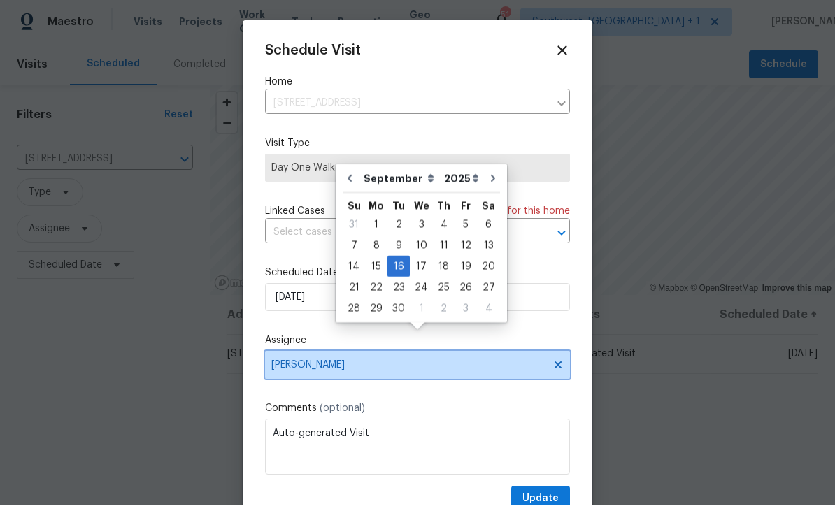
click at [436, 370] on span "[PERSON_NAME]" at bounding box center [408, 365] width 274 height 11
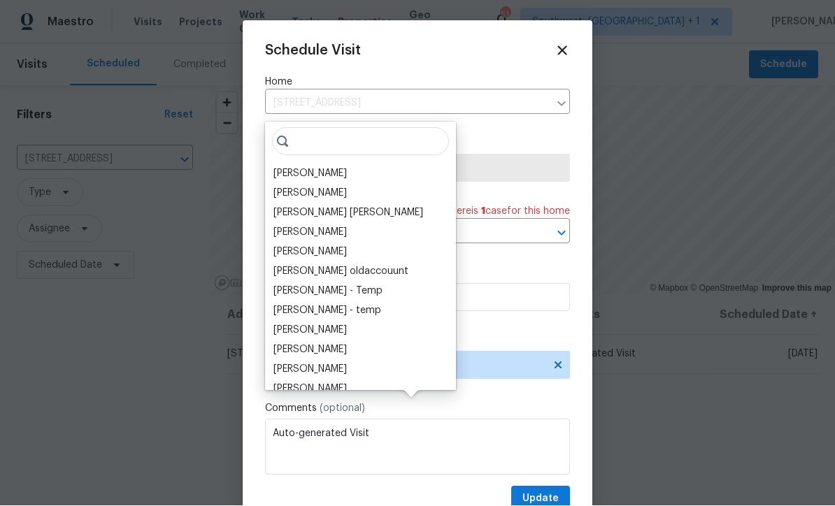
click at [328, 167] on div "[PERSON_NAME]" at bounding box center [309, 174] width 73 height 14
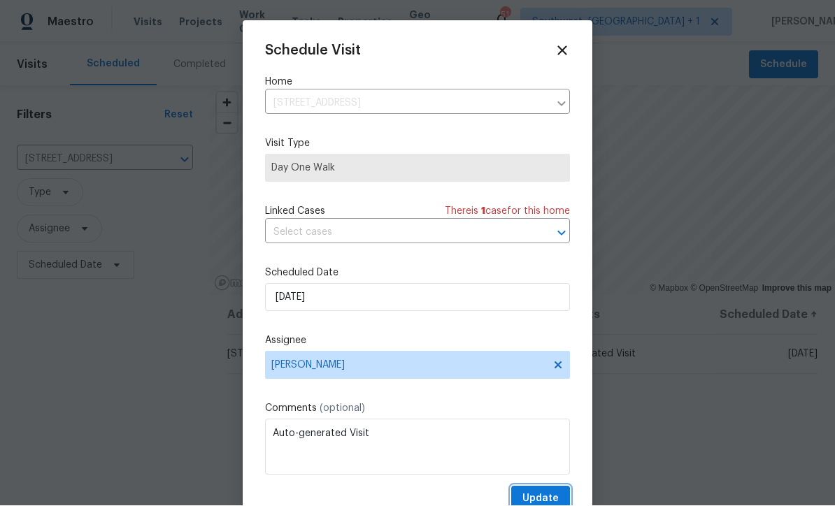
click at [545, 497] on span "Update" at bounding box center [540, 499] width 36 height 17
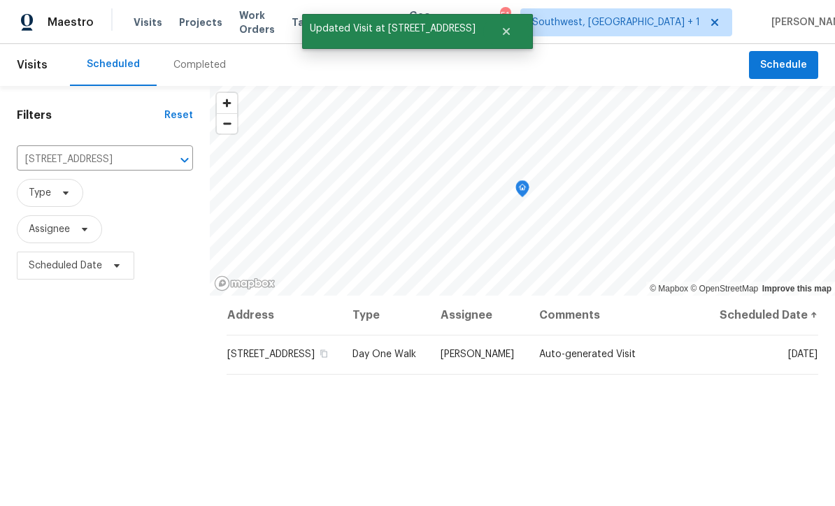
click at [561, 437] on div "Address Type Assignee Comments Scheduled Date ↑ 7019 10th St S, Saint Petersbur…" at bounding box center [522, 498] width 625 height 405
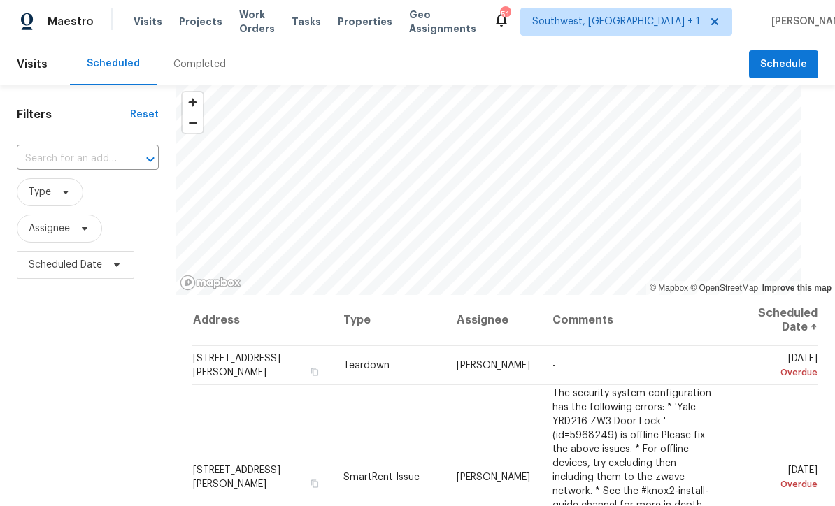
scroll to position [1, 0]
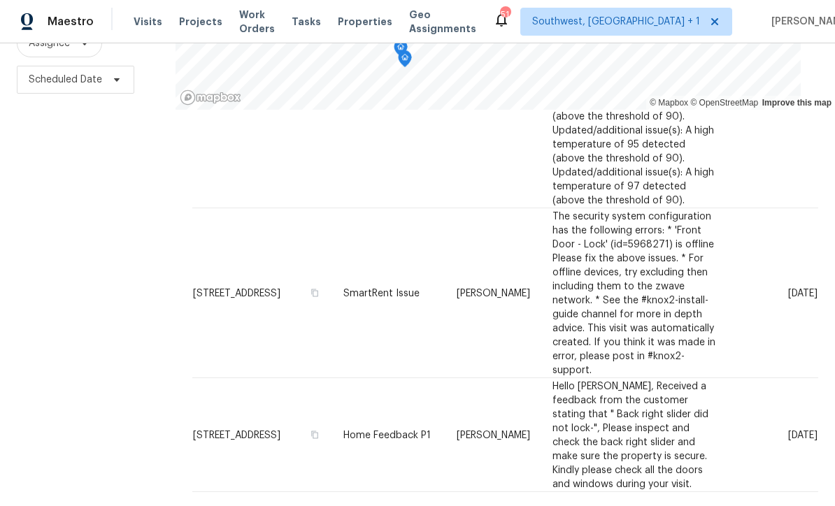
scroll to position [1223, 0]
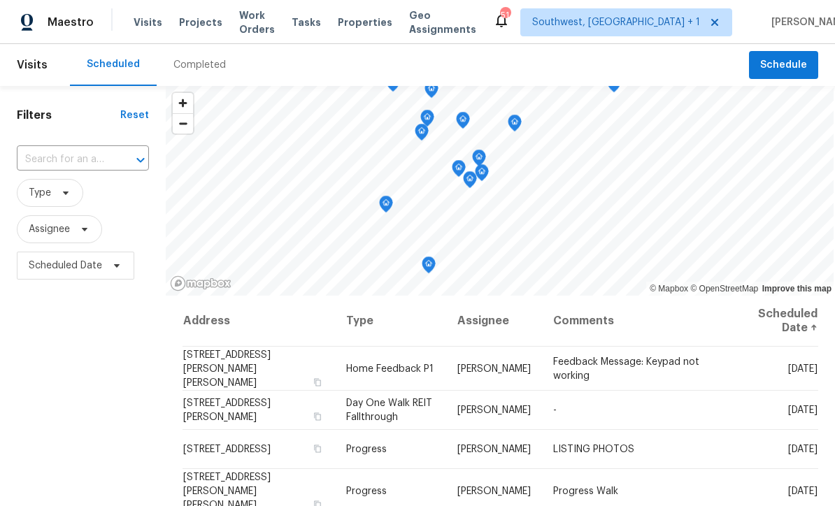
scroll to position [0, 0]
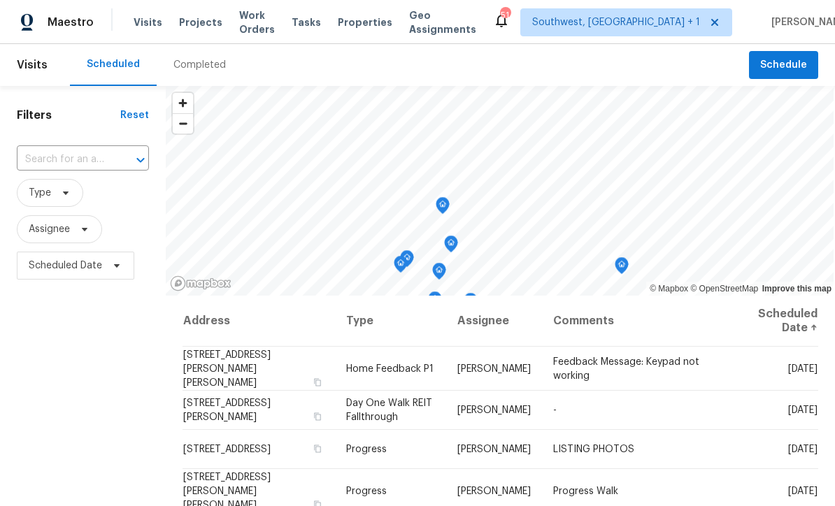
click at [203, 27] on span "Projects" at bounding box center [200, 22] width 43 height 14
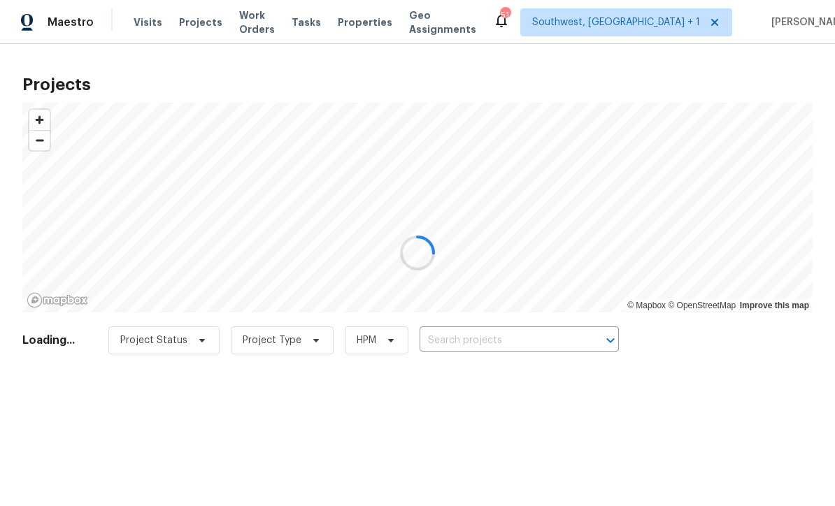
click at [514, 347] on input "text" at bounding box center [499, 341] width 160 height 22
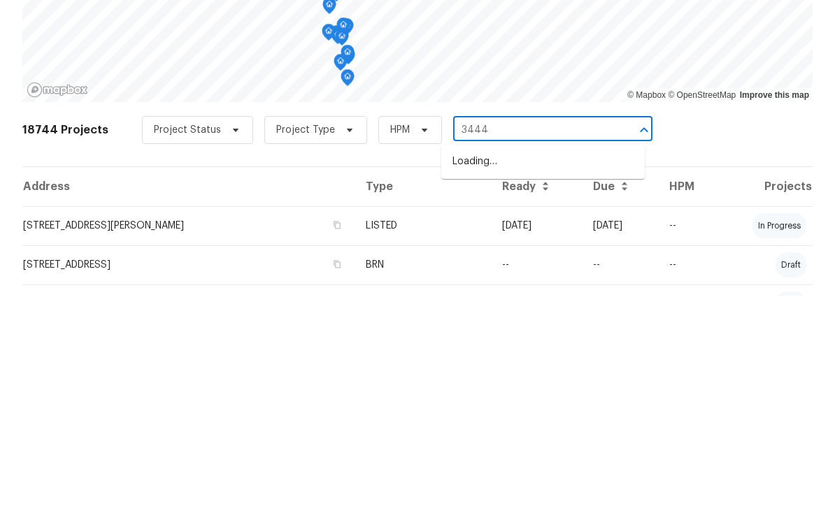
type input "3444"
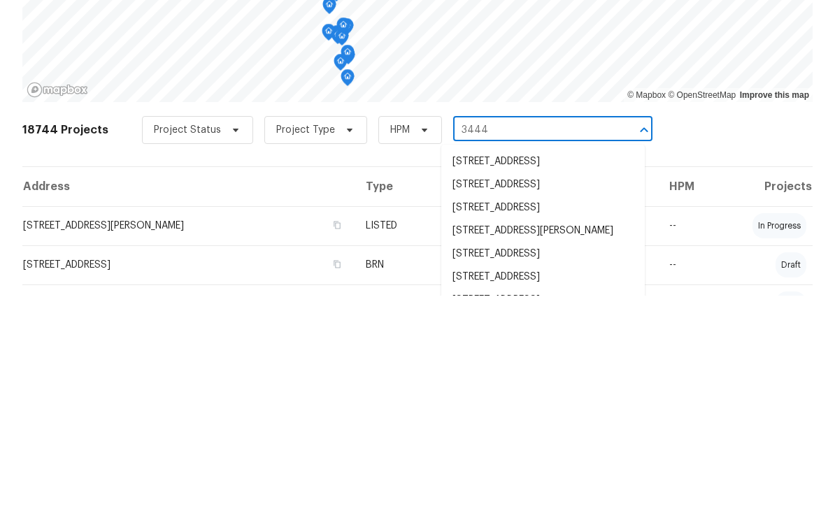
click at [563, 384] on li "[STREET_ADDRESS]" at bounding box center [542, 395] width 203 height 23
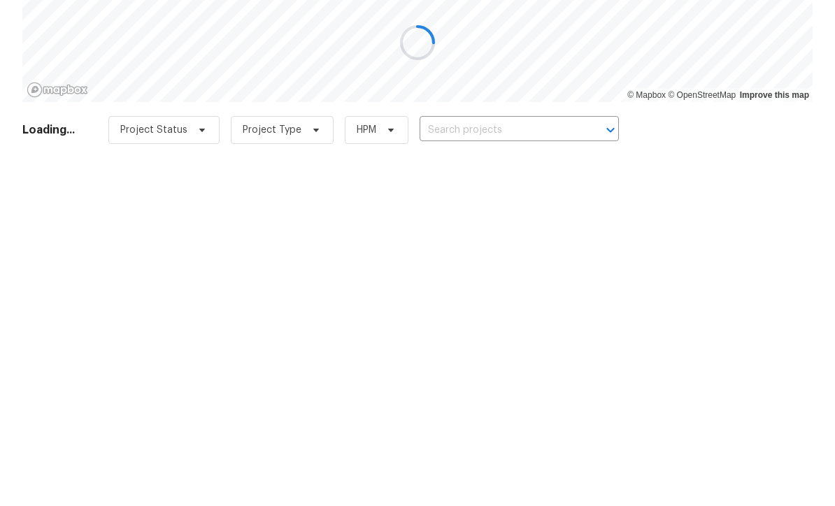
type input "[STREET_ADDRESS]"
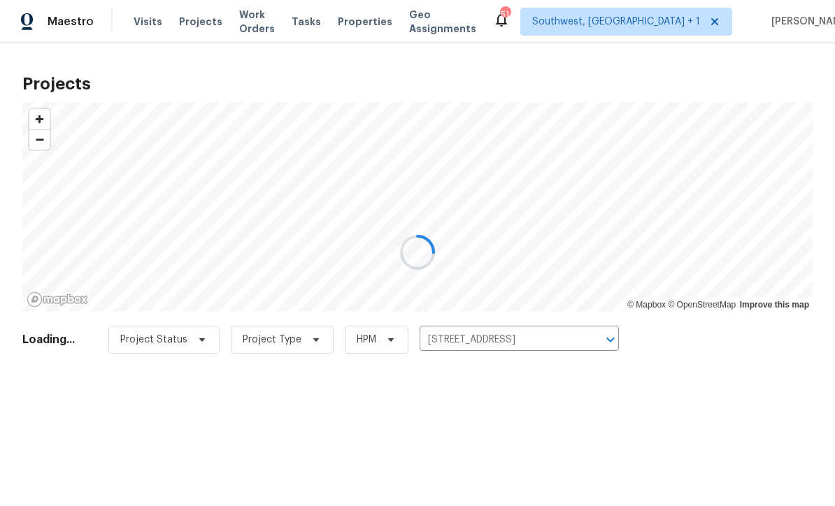
scroll to position [1, 0]
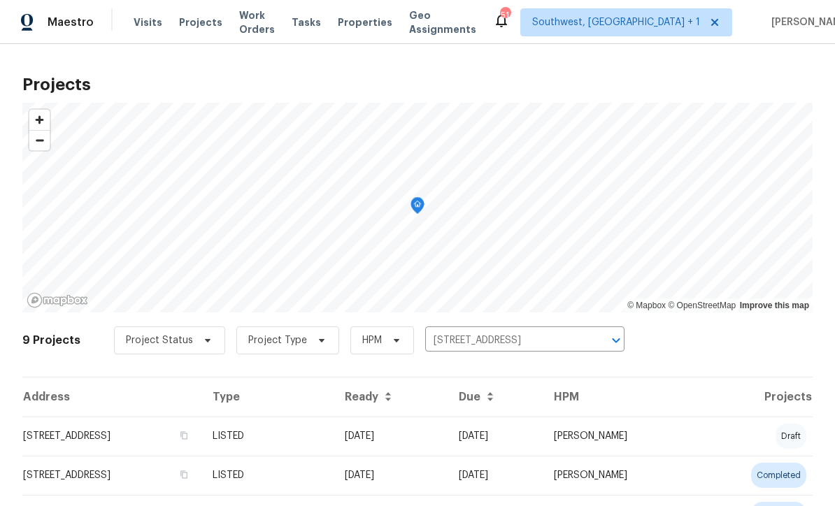
click at [447, 437] on td "[DATE]" at bounding box center [390, 436] width 114 height 39
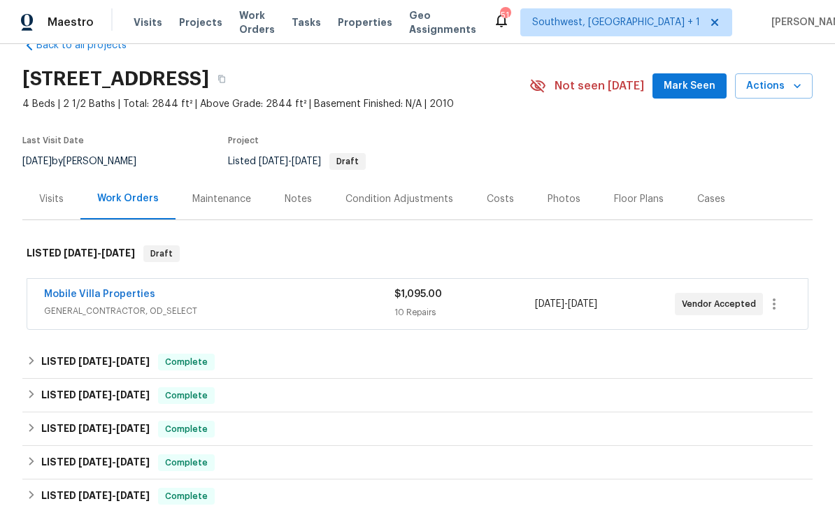
scroll to position [41, 0]
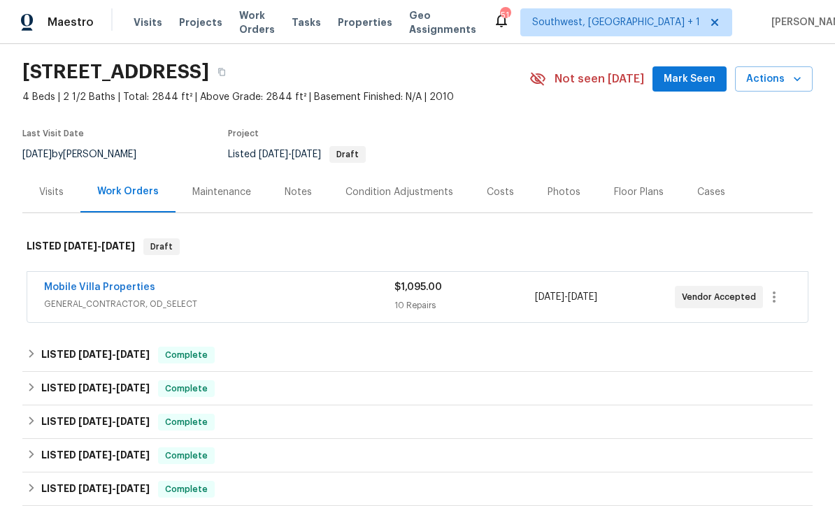
click at [110, 288] on link "Mobile Villa Properties" at bounding box center [99, 287] width 111 height 10
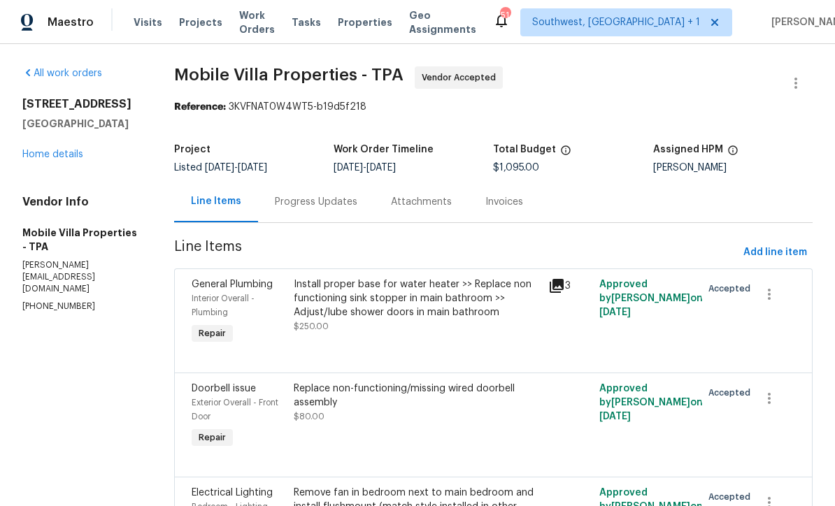
click at [193, 27] on span "Projects" at bounding box center [200, 22] width 43 height 14
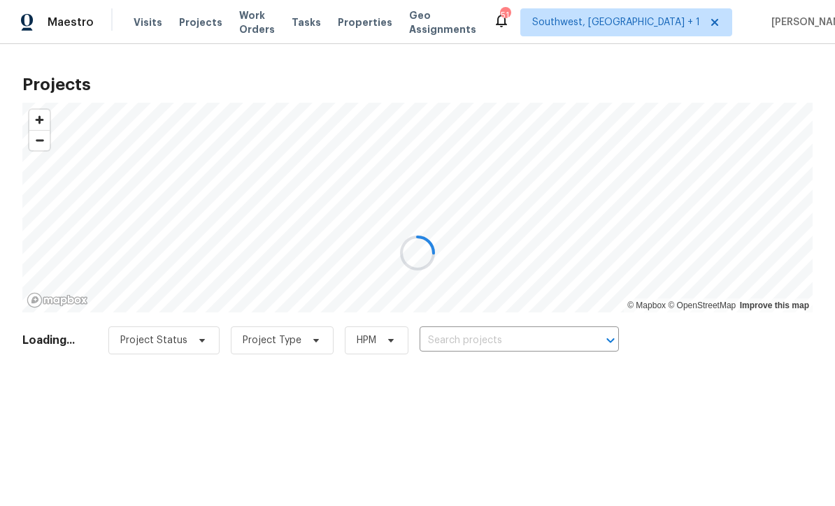
click at [485, 345] on div at bounding box center [417, 253] width 835 height 506
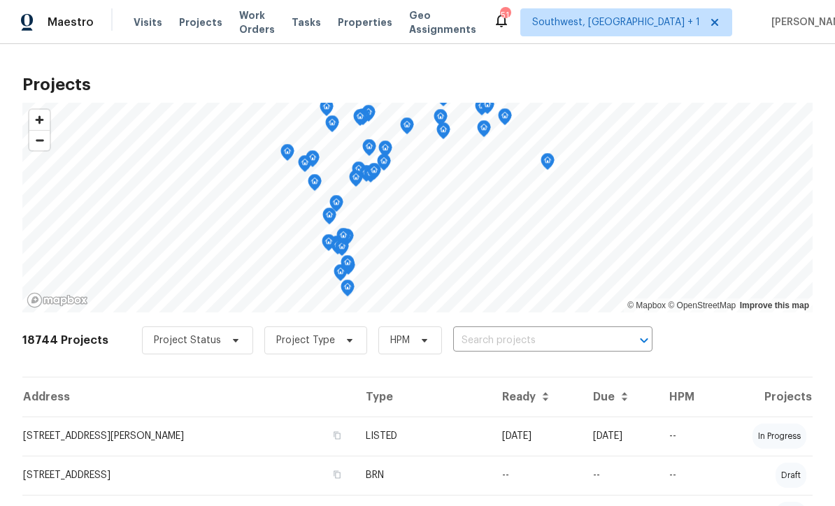
click at [488, 350] on input "text" at bounding box center [533, 341] width 160 height 22
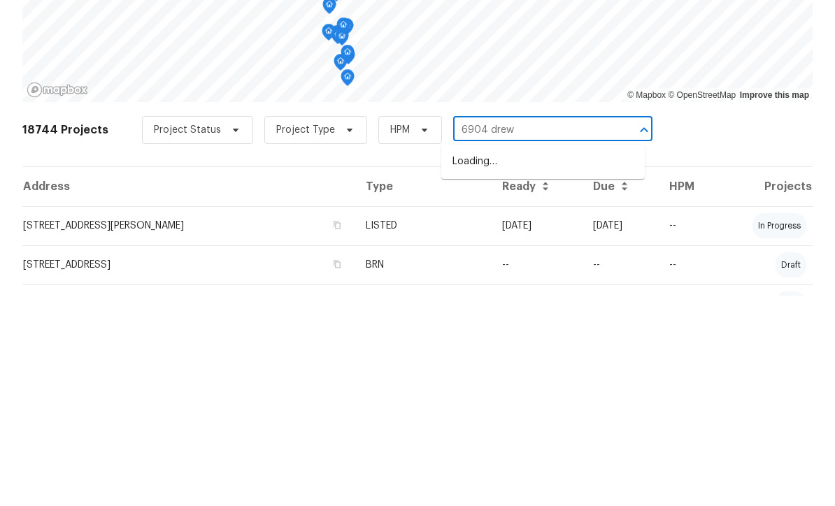
type input "6904 drewr"
click at [552, 361] on li "6904 Drewrys Blf Apt 810, Bradenton, FL 34203" at bounding box center [542, 372] width 203 height 23
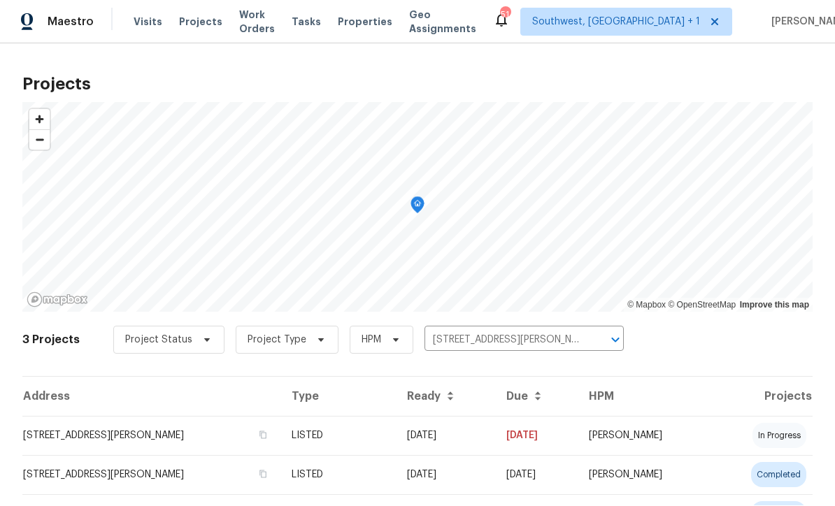
scroll to position [1, 0]
click at [438, 437] on td "[DATE]" at bounding box center [445, 436] width 99 height 39
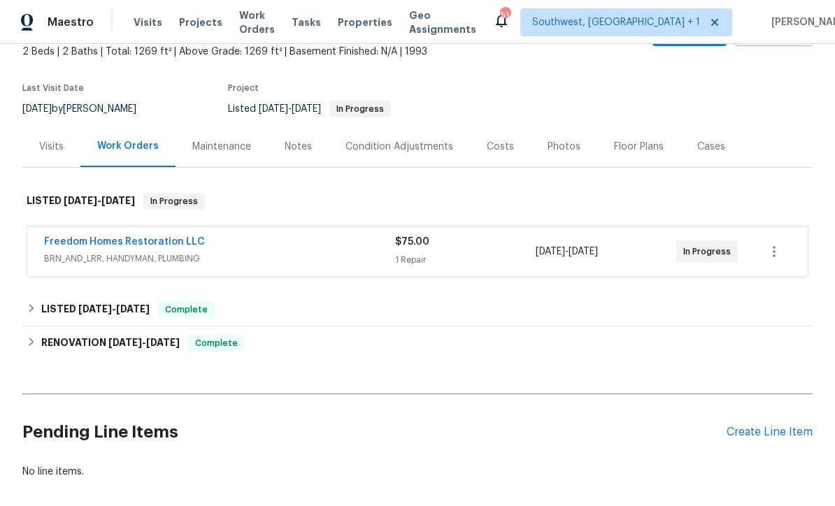
scroll to position [96, 0]
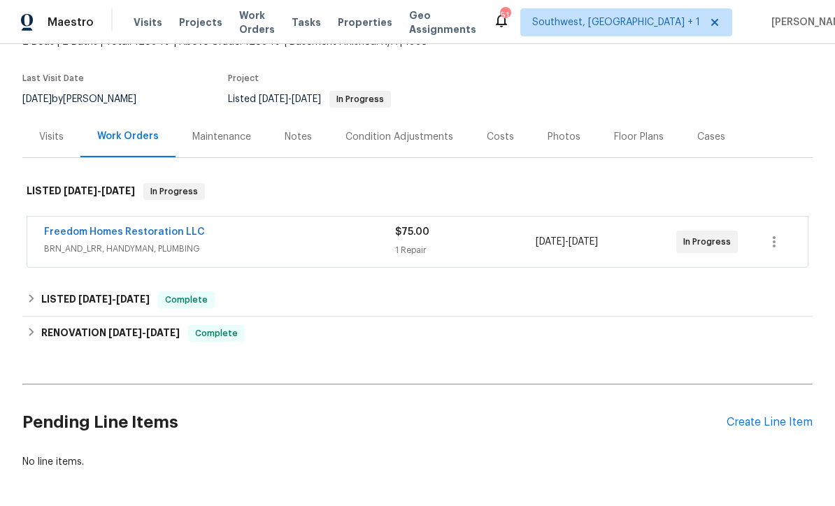
click at [480, 255] on div "1 Repair" at bounding box center [465, 250] width 140 height 14
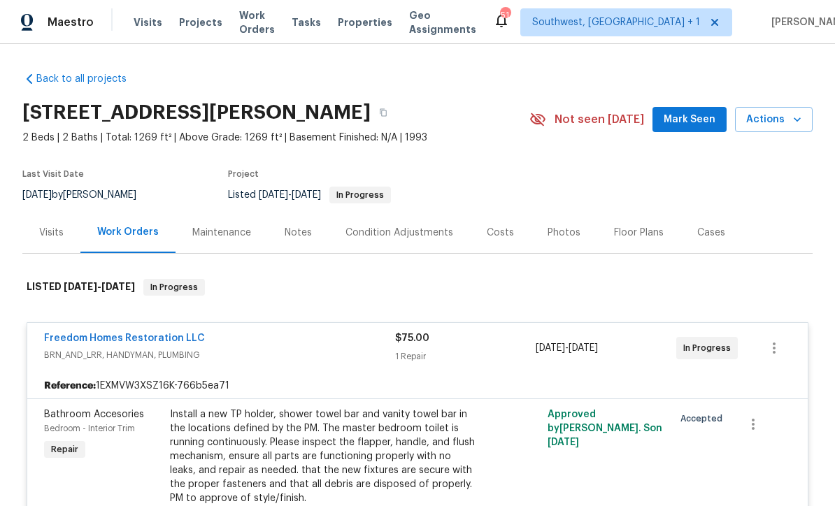
scroll to position [0, 0]
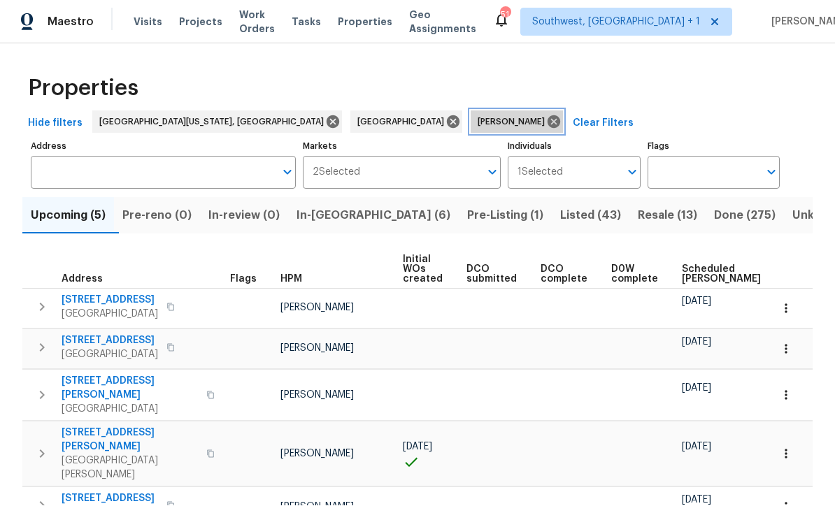
click at [546, 115] on icon at bounding box center [553, 122] width 15 height 15
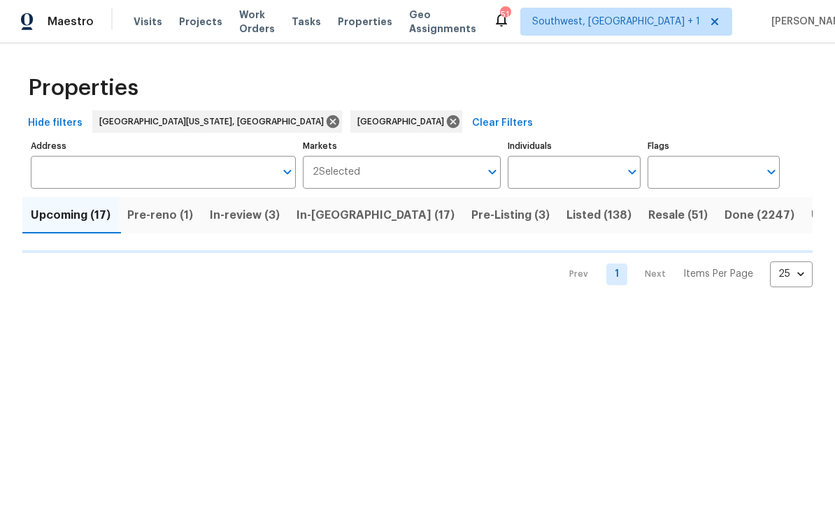
scroll to position [1, 0]
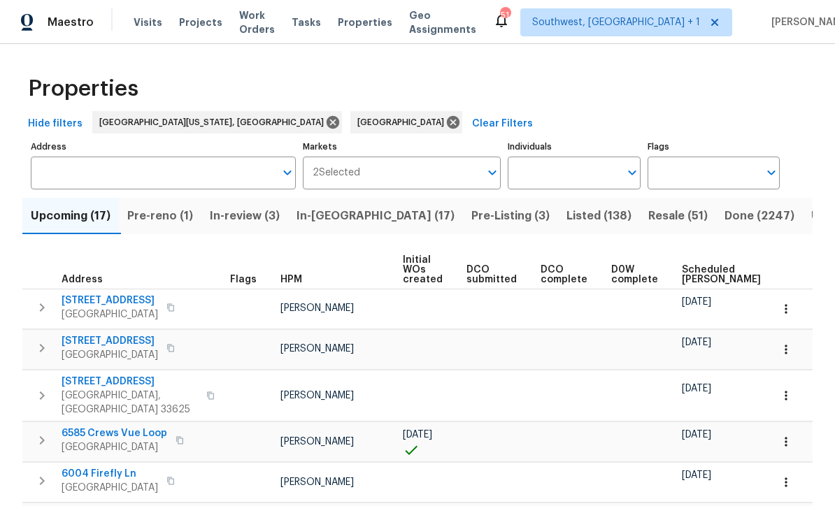
click at [543, 173] on input "Individuals" at bounding box center [562, 173] width 111 height 33
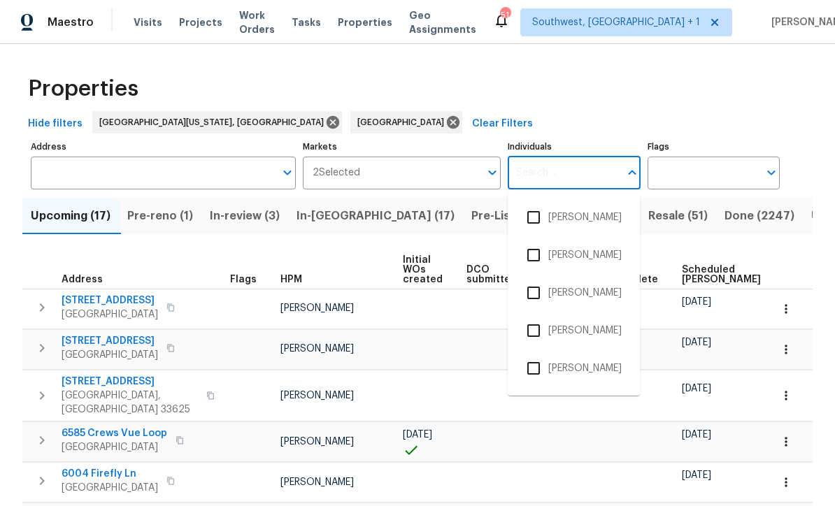
scroll to position [0, 0]
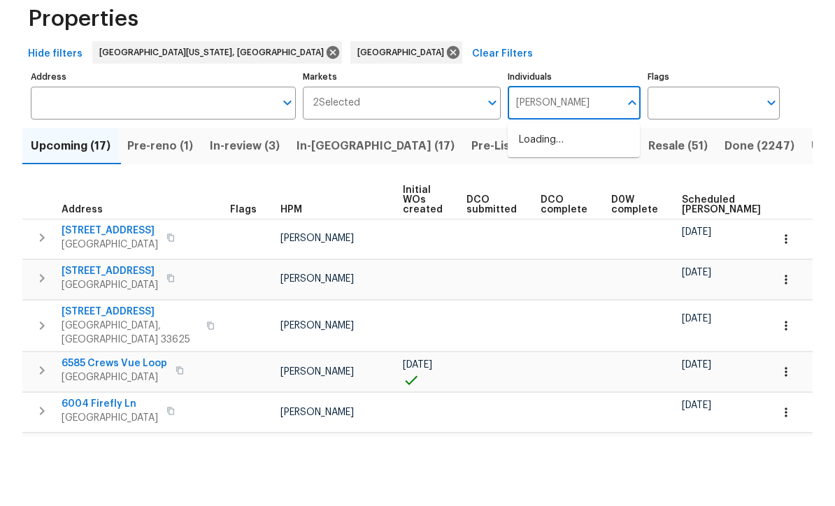
type input "[PERSON_NAME]"
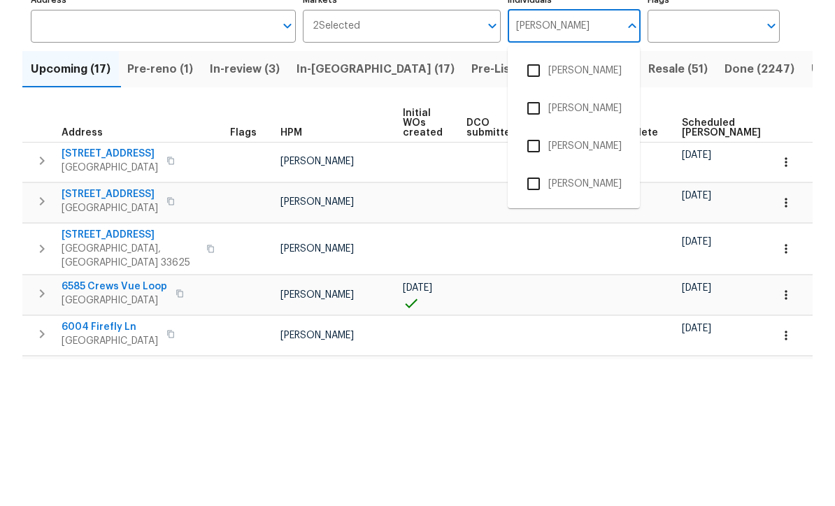
click at [538, 278] on input "checkbox" at bounding box center [533, 292] width 29 height 29
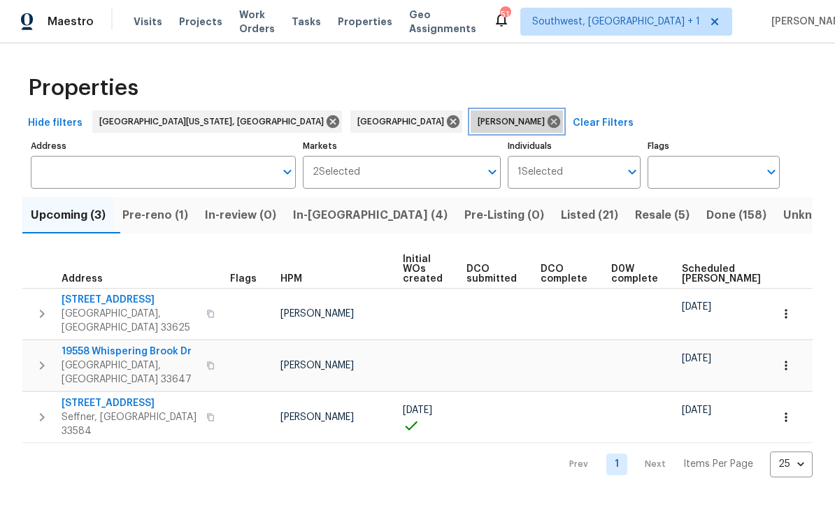
click at [546, 124] on icon at bounding box center [553, 122] width 15 height 15
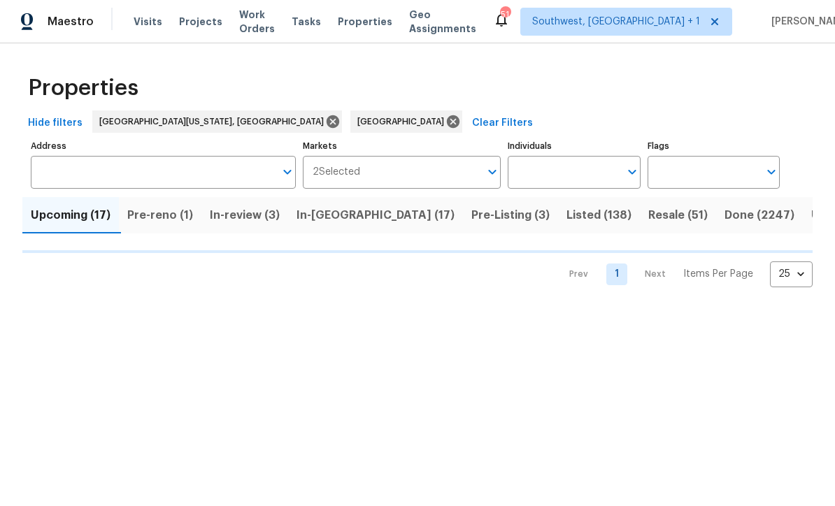
scroll to position [1, 0]
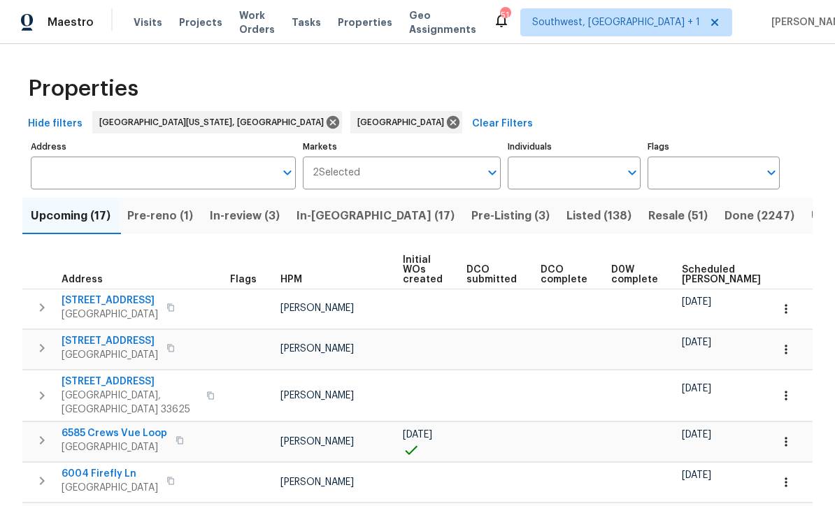
click at [560, 175] on input "Individuals" at bounding box center [562, 173] width 111 height 33
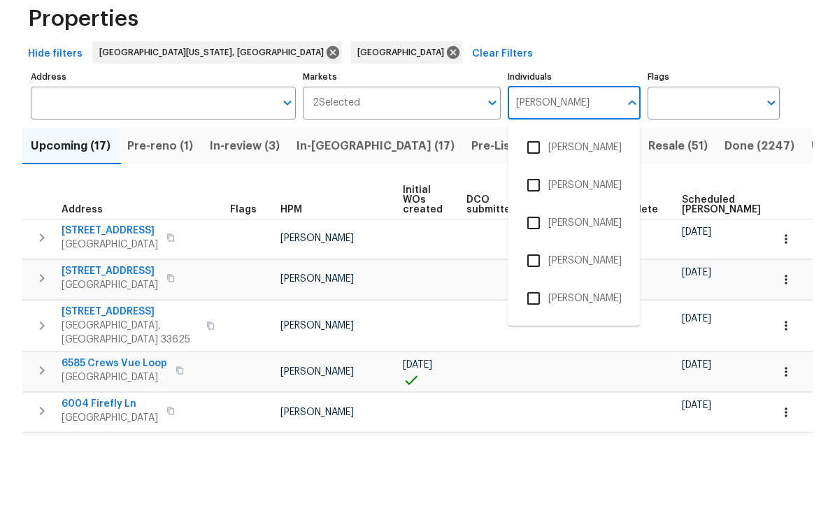
type input "[PERSON_NAME]"
click at [538, 240] on input "checkbox" at bounding box center [533, 254] width 29 height 29
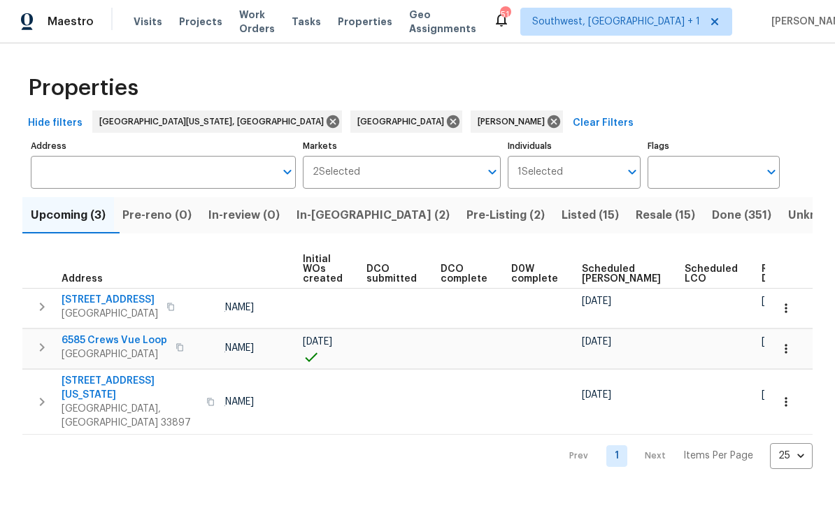
scroll to position [0, 100]
click at [546, 121] on icon at bounding box center [553, 122] width 15 height 15
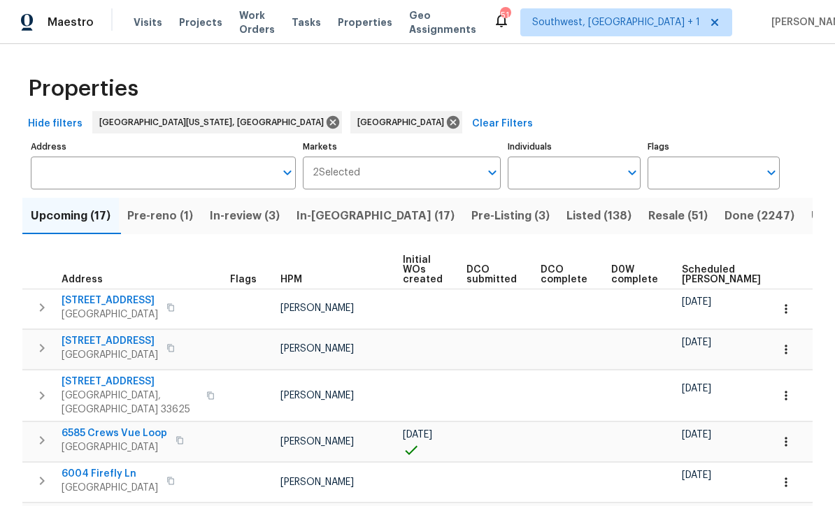
click at [566, 164] on input "Individuals" at bounding box center [562, 173] width 111 height 33
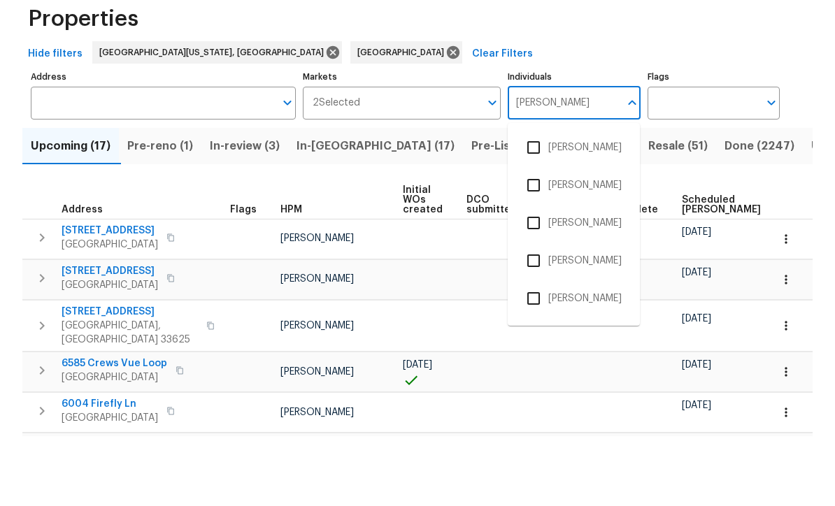
type input "Paul"
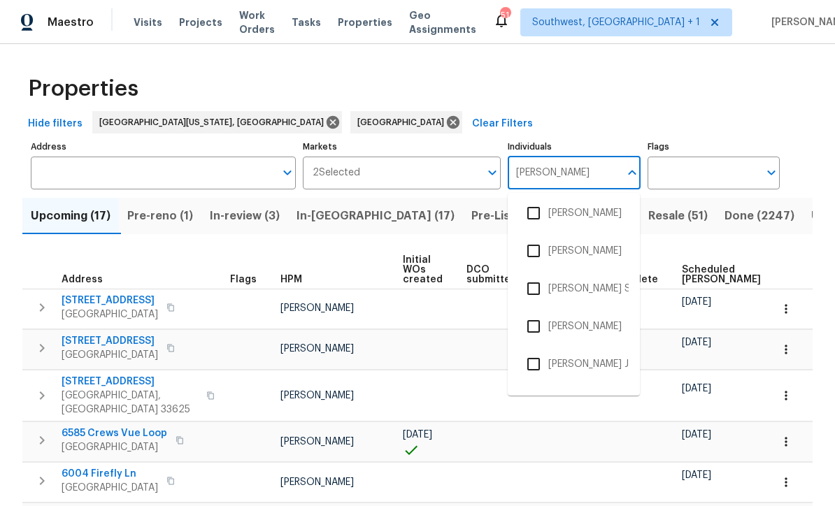
scroll to position [264, 0]
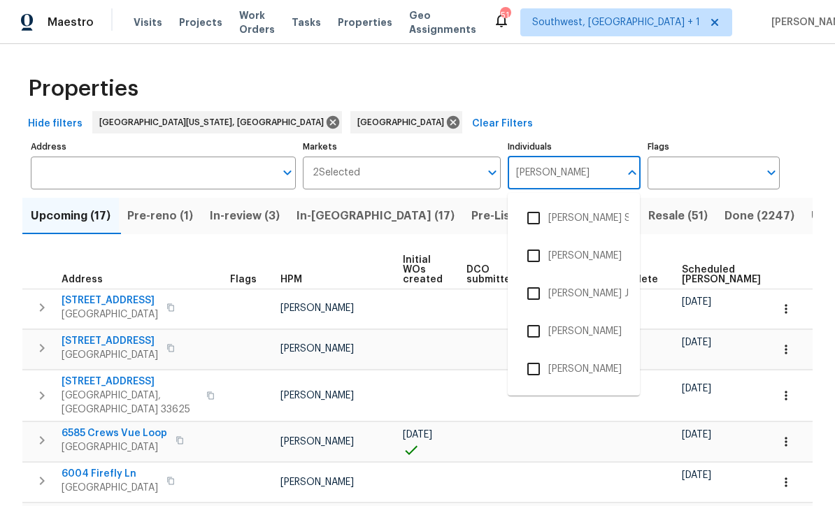
click at [538, 317] on input "checkbox" at bounding box center [533, 331] width 29 height 29
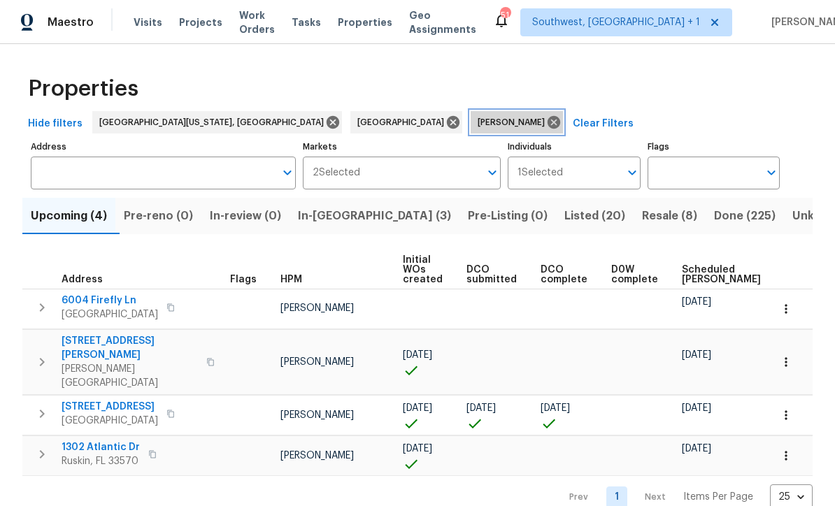
click at [547, 122] on icon at bounding box center [553, 122] width 13 height 13
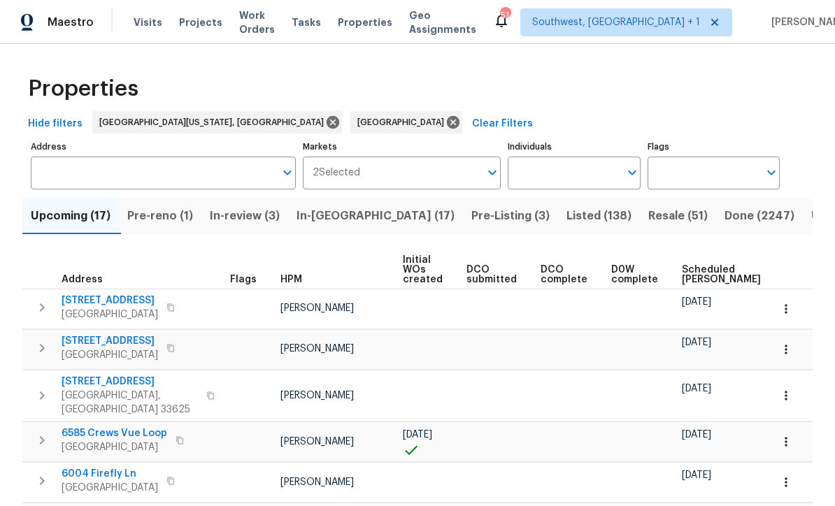
click at [569, 175] on input "Individuals" at bounding box center [562, 173] width 111 height 33
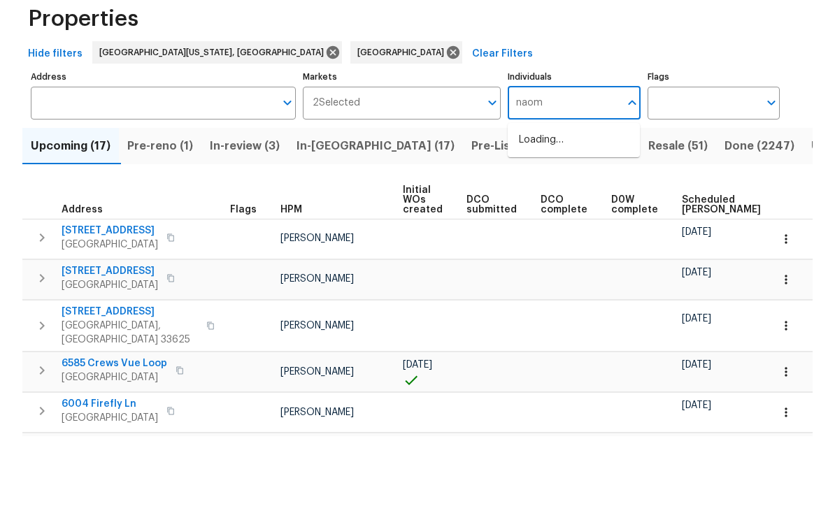
type input "naomi"
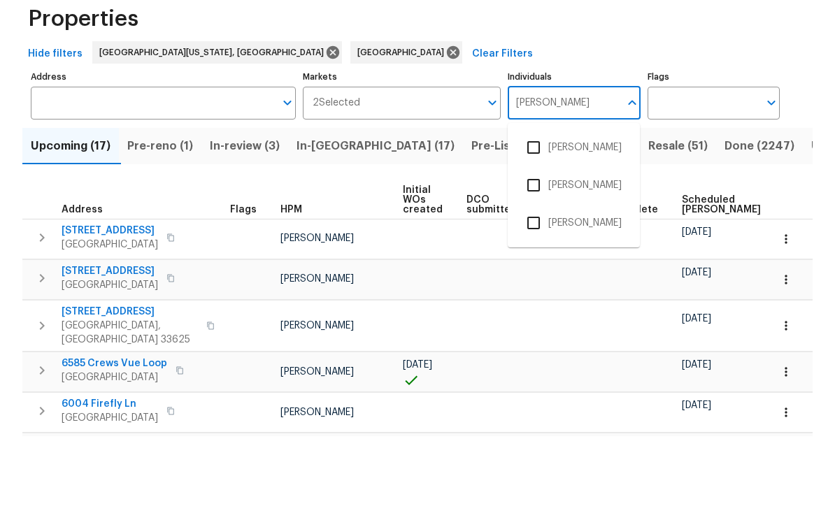
click at [535, 203] on input "checkbox" at bounding box center [533, 217] width 29 height 29
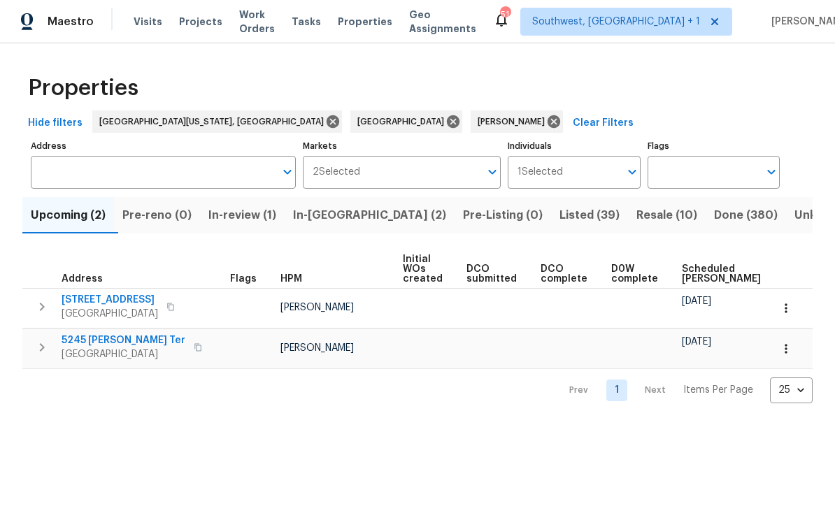
click at [559, 209] on span "Listed (39)" at bounding box center [589, 216] width 60 height 20
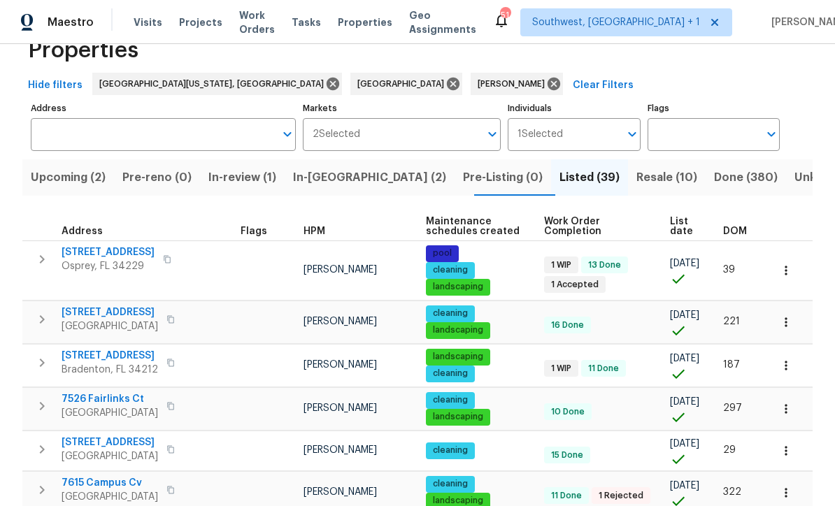
scroll to position [42, 0]
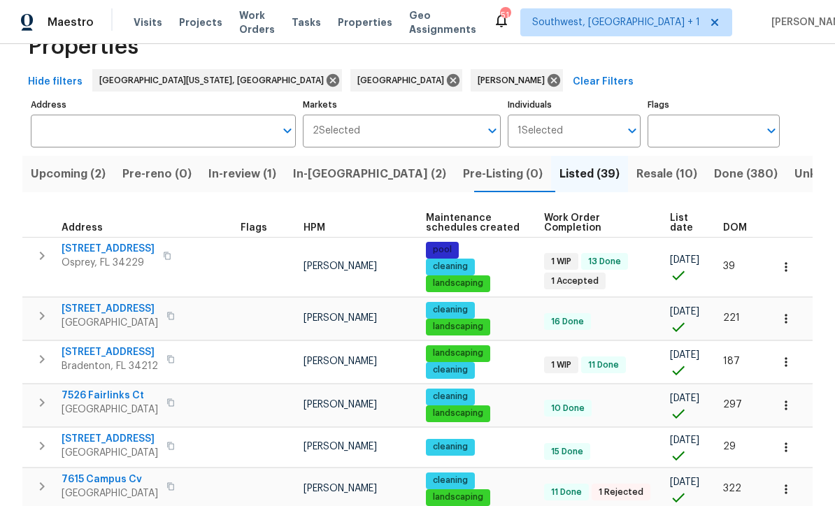
click at [250, 178] on span "In-review (1)" at bounding box center [242, 174] width 68 height 20
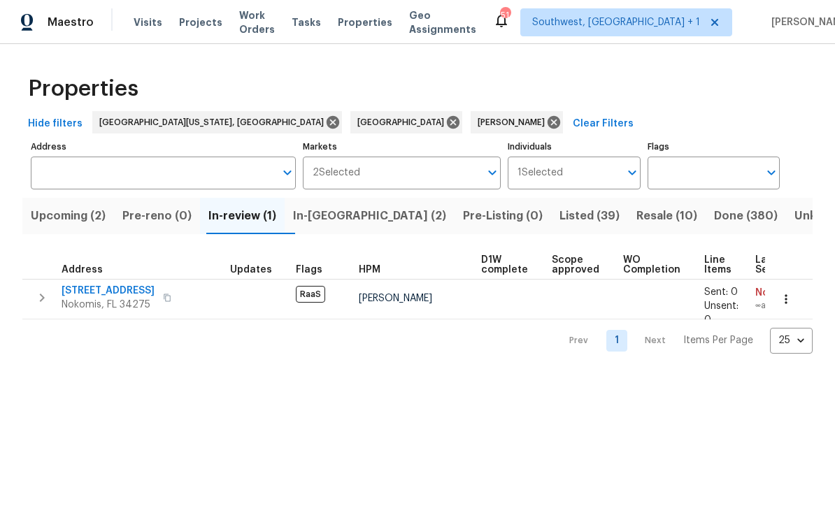
click at [477, 376] on html "Maestro Visits Projects Work Orders Tasks Properties Geo Assignments 51 Southwe…" at bounding box center [417, 188] width 835 height 376
click at [559, 215] on span "Listed (39)" at bounding box center [589, 216] width 60 height 20
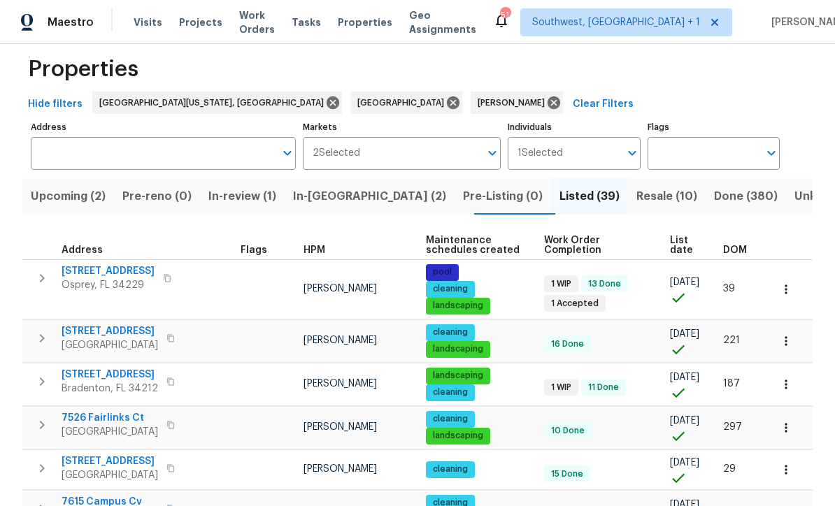
scroll to position [33, 0]
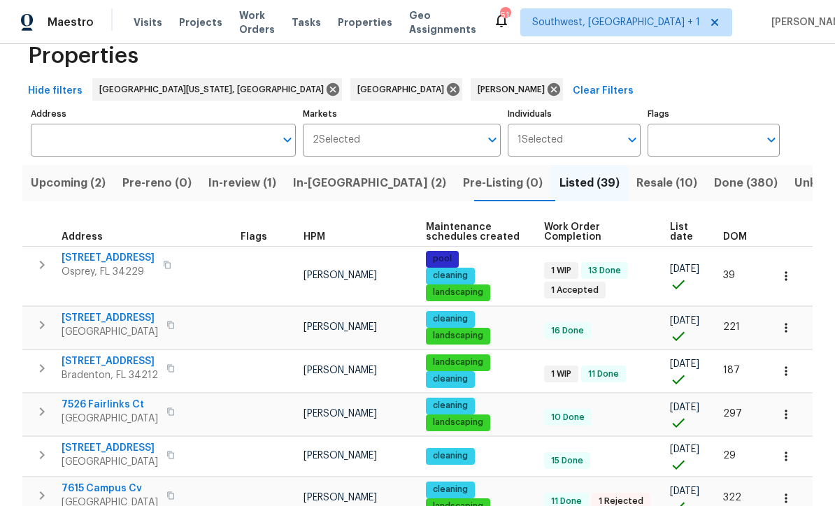
click at [781, 280] on icon "button" at bounding box center [786, 276] width 14 height 14
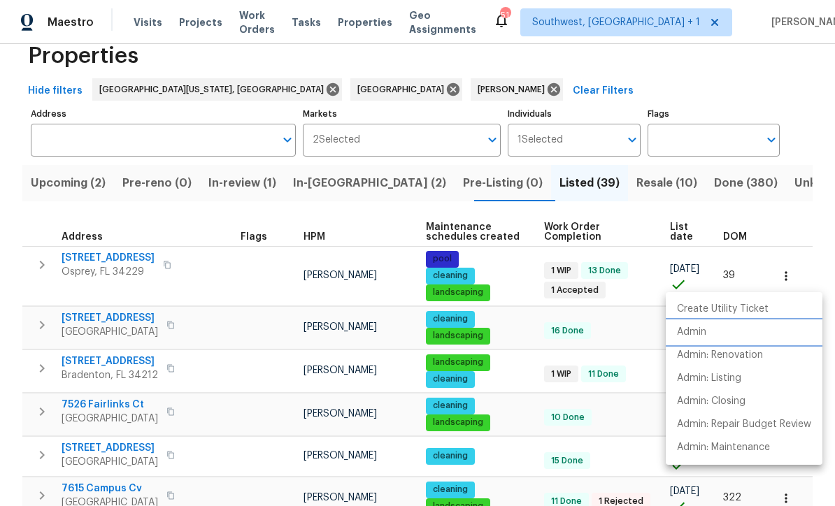
click at [698, 330] on p "Admin" at bounding box center [691, 332] width 29 height 15
click at [606, 192] on div at bounding box center [417, 253] width 835 height 506
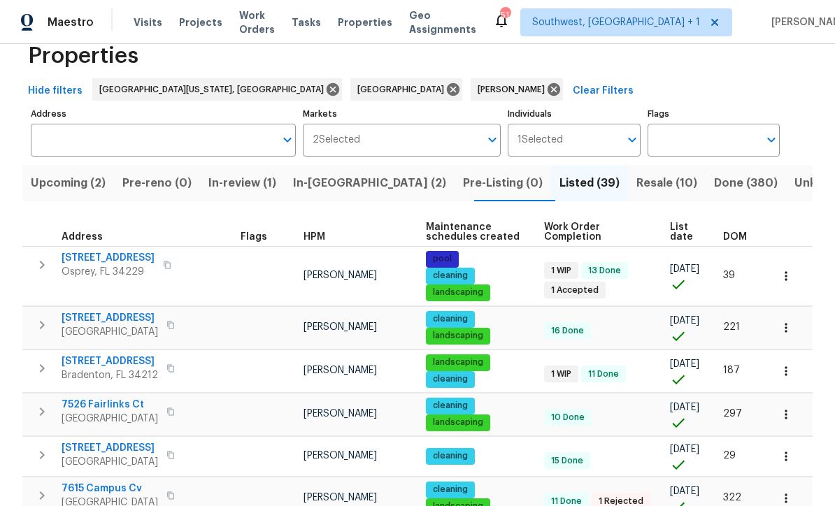
click at [636, 182] on span "Resale (10)" at bounding box center [666, 183] width 61 height 20
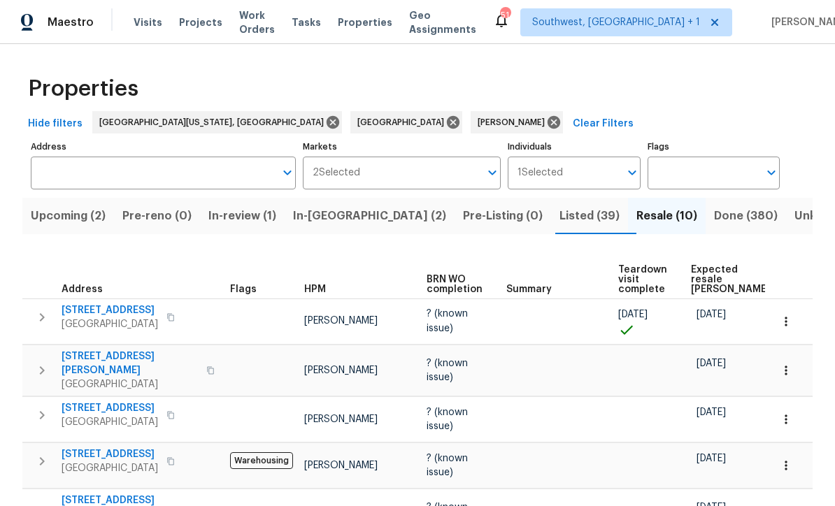
click at [78, 182] on input "Address" at bounding box center [153, 173] width 244 height 33
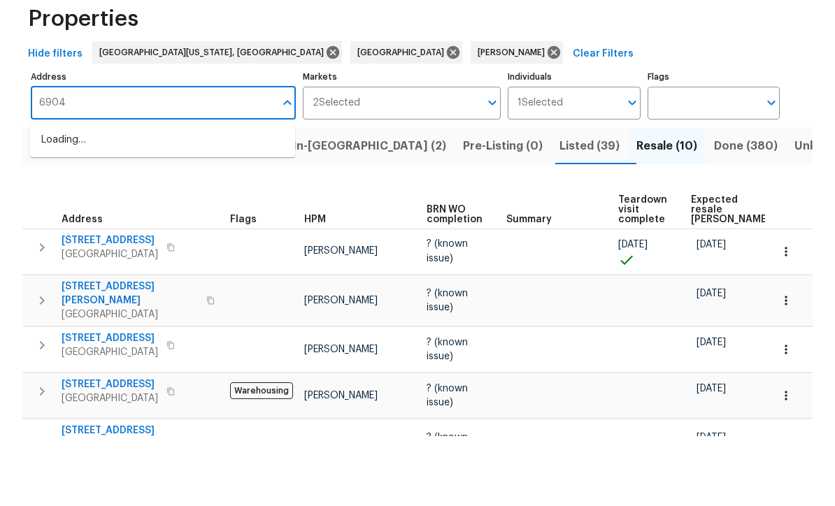
type input "6904"
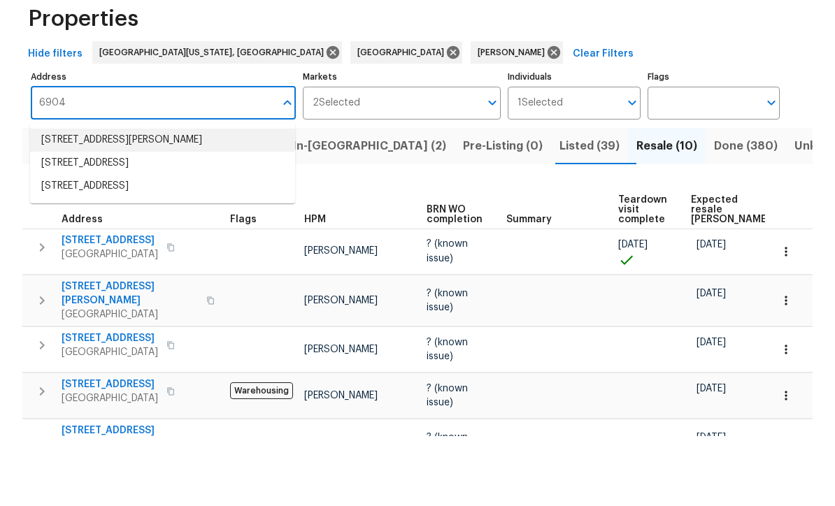
click at [90, 199] on li "6904 Drewrys Blf Apt 810 Bradenton FL 34203" at bounding box center [162, 210] width 265 height 23
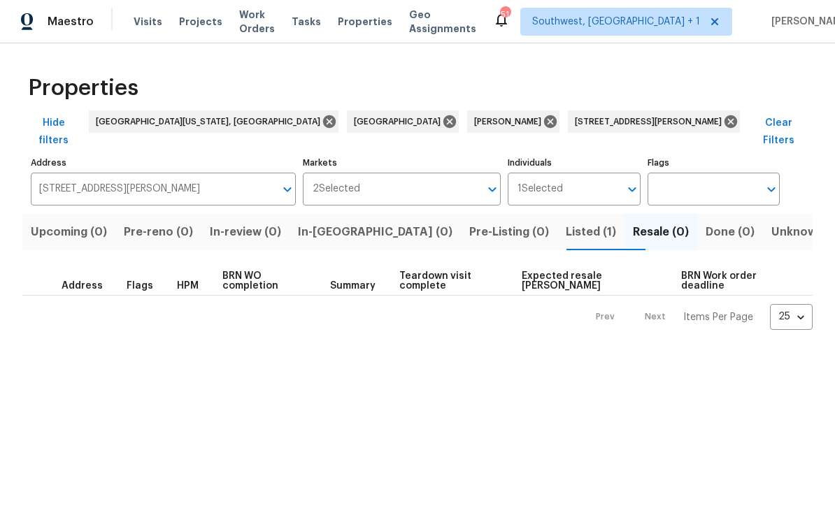
click at [565, 223] on span "Listed (1)" at bounding box center [590, 233] width 50 height 20
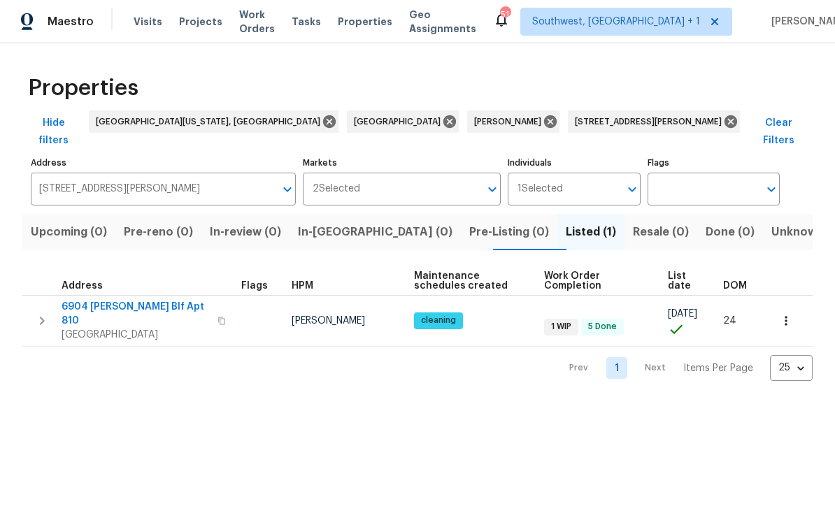
click at [788, 315] on icon "button" at bounding box center [786, 322] width 14 height 14
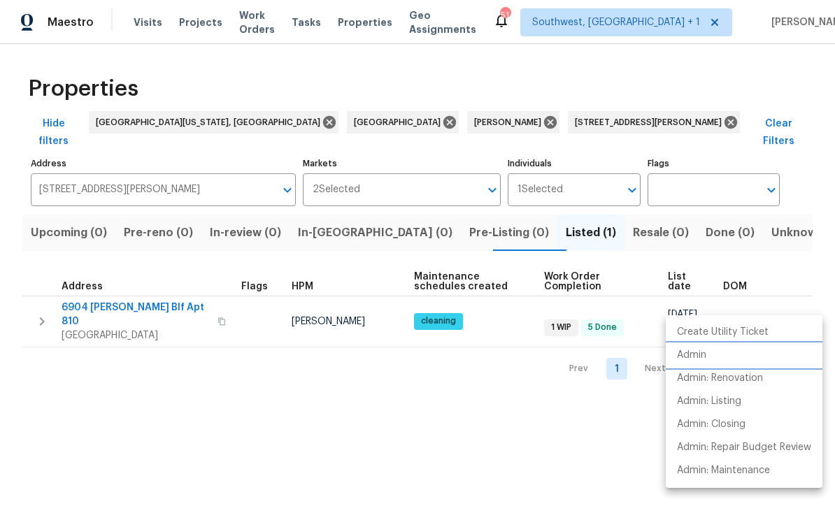
click at [704, 355] on p "Admin" at bounding box center [691, 355] width 29 height 15
click at [104, 175] on div at bounding box center [417, 253] width 835 height 506
click at [104, 175] on div "Create Utility Ticket Admin Admin: Renovation Admin: Listing Admin: Closing Adm…" at bounding box center [417, 253] width 835 height 506
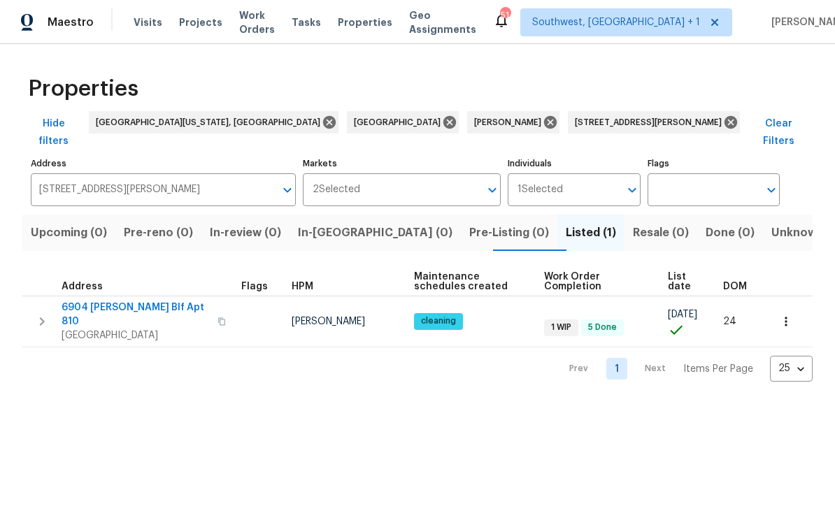
click at [90, 179] on input "6904 Drewrys Blf Apt 810 Bradenton FL 34203" at bounding box center [153, 189] width 244 height 33
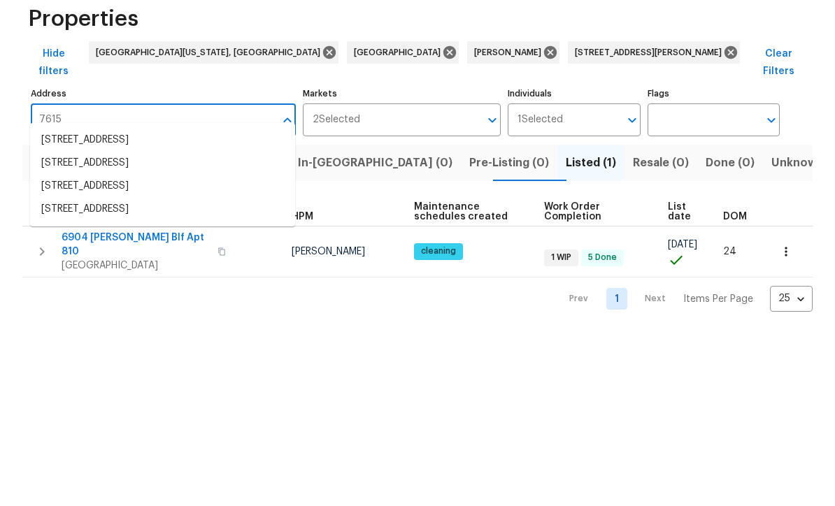
type input "7615"
click at [77, 222] on li "7615 Campus Cv Sarasota FL 34243" at bounding box center [162, 233] width 265 height 23
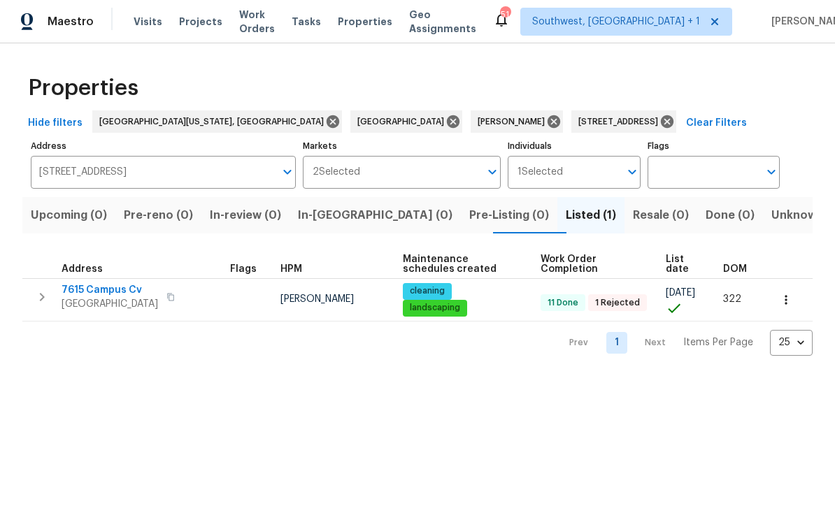
click at [77, 296] on span "7615 Campus Cv" at bounding box center [110, 291] width 96 height 14
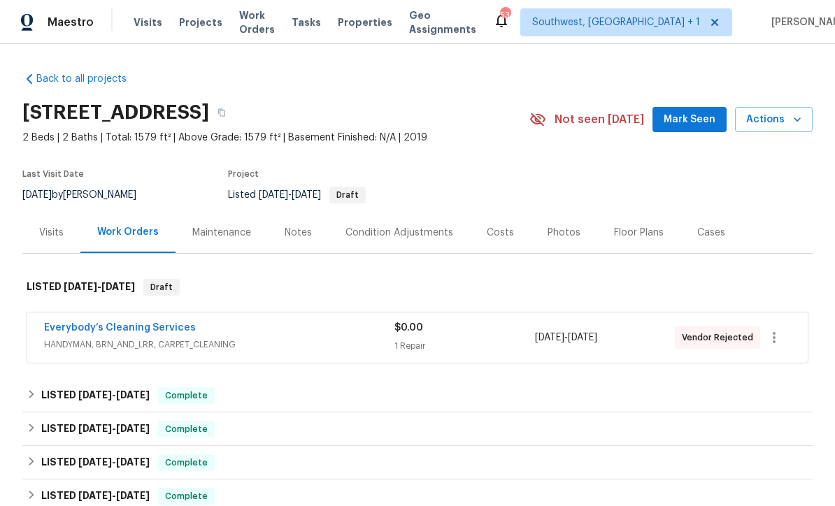
click at [469, 345] on div "1 Repair" at bounding box center [464, 346] width 140 height 14
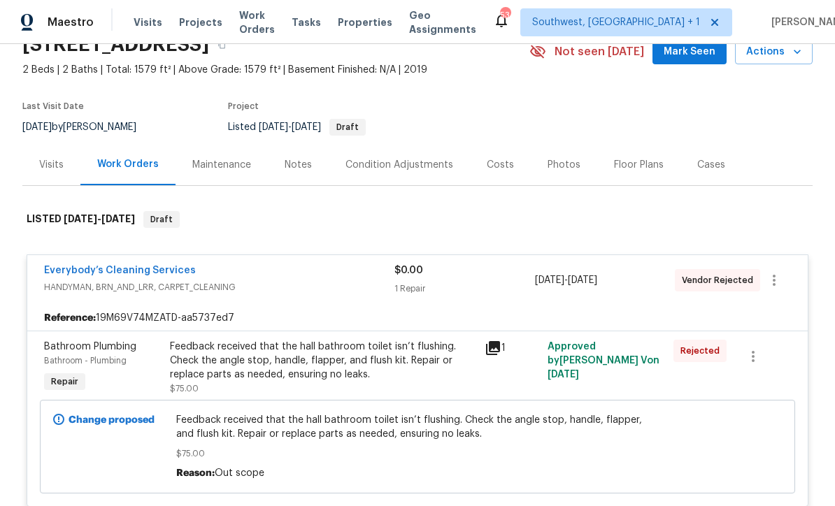
scroll to position [80, 0]
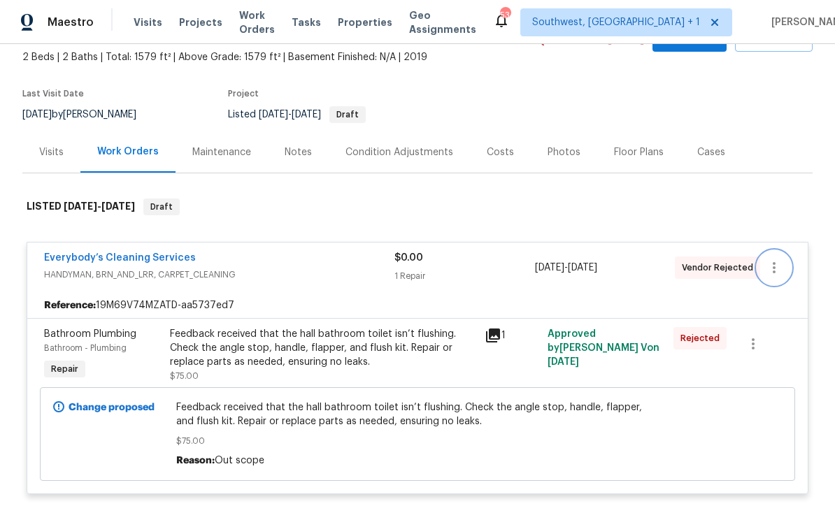
click at [780, 274] on icon "button" at bounding box center [773, 267] width 17 height 17
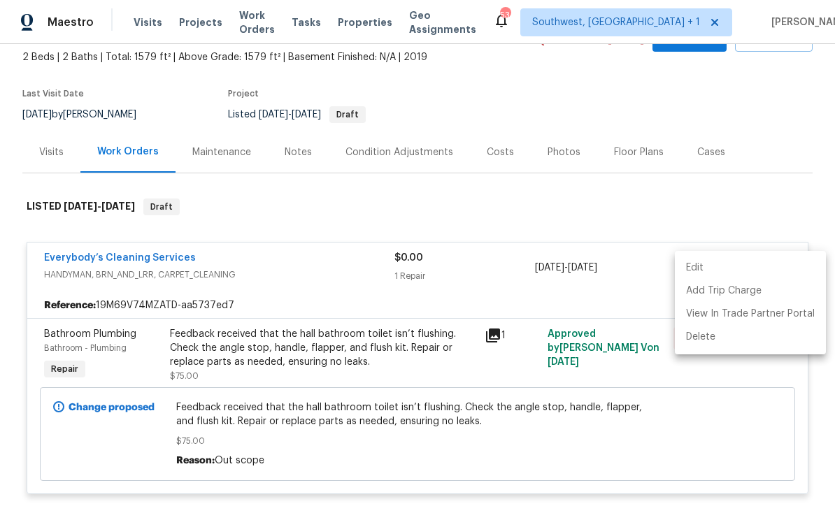
click at [694, 275] on li "Edit" at bounding box center [750, 268] width 151 height 23
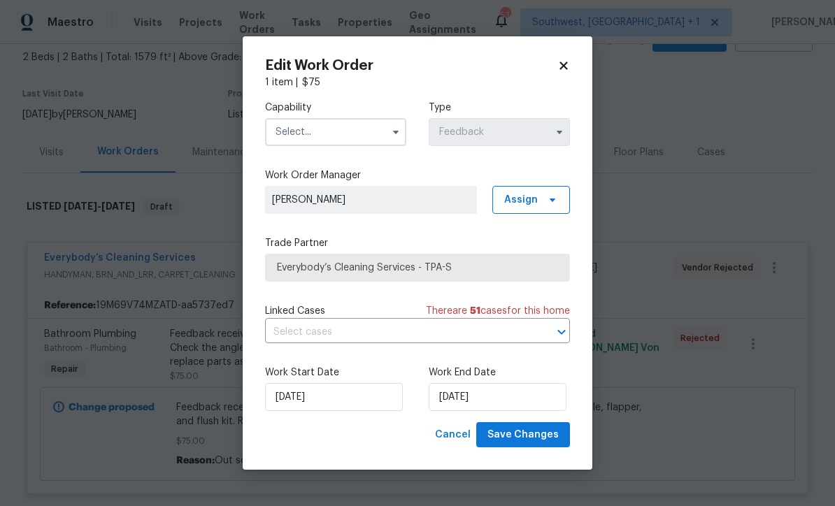
click at [355, 140] on input "text" at bounding box center [335, 132] width 141 height 28
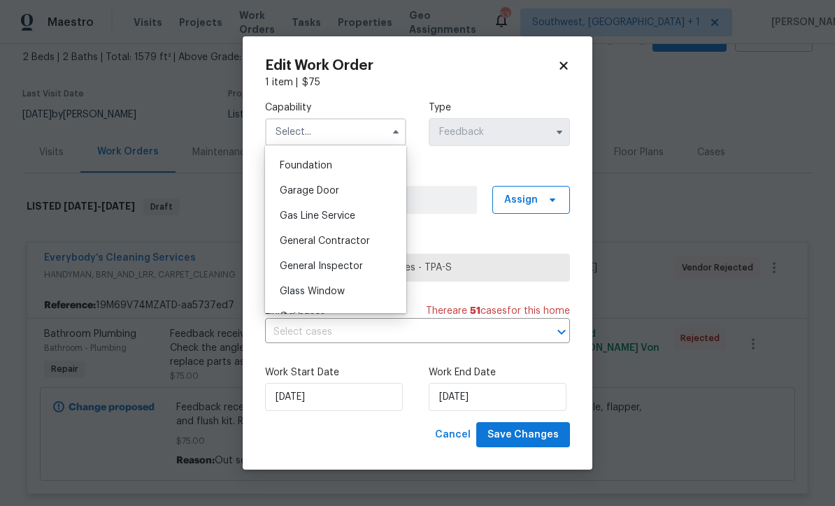
scroll to position [588, 0]
click at [365, 243] on span "General Contractor" at bounding box center [325, 242] width 90 height 10
type input "General Contractor"
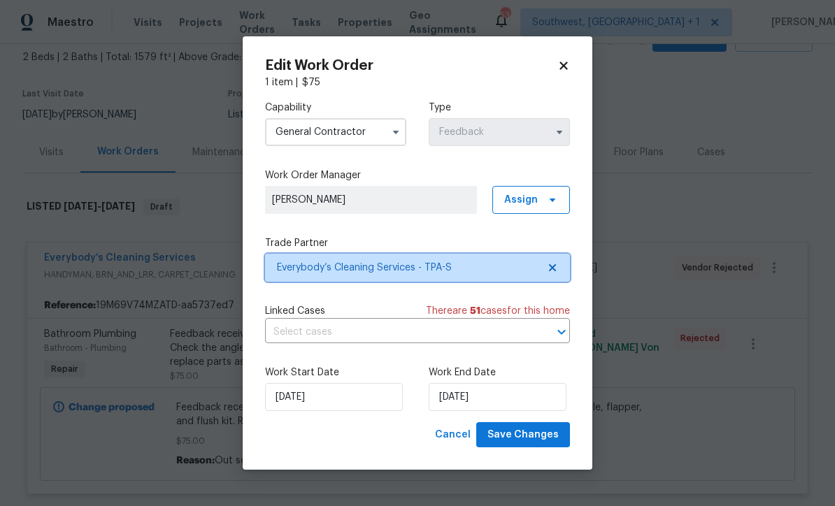
click at [463, 273] on span "Everybody’s Cleaning Services - TPA-S" at bounding box center [407, 268] width 261 height 14
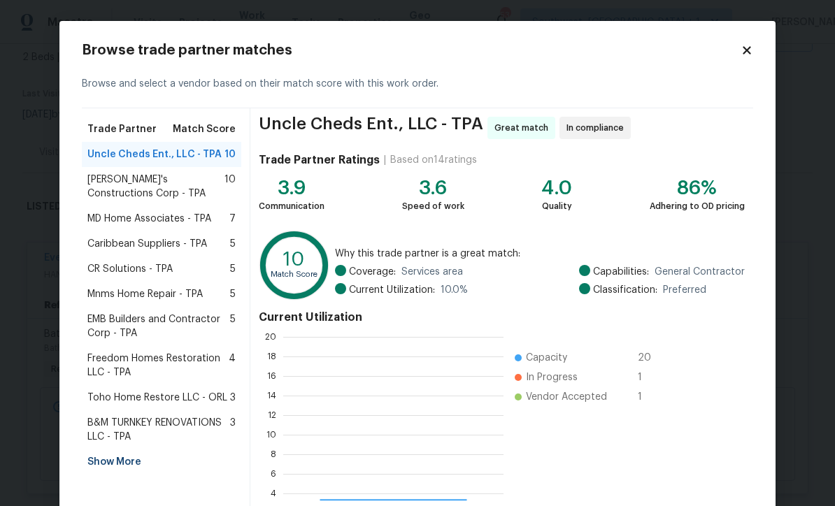
scroll to position [196, 220]
click at [744, 54] on icon at bounding box center [746, 50] width 8 height 8
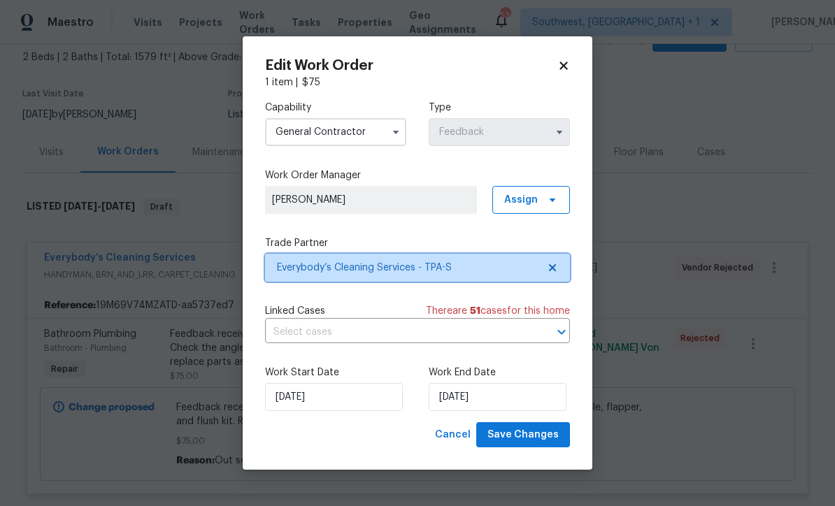
click at [357, 268] on span "Everybody’s Cleaning Services - TPA-S" at bounding box center [407, 268] width 261 height 14
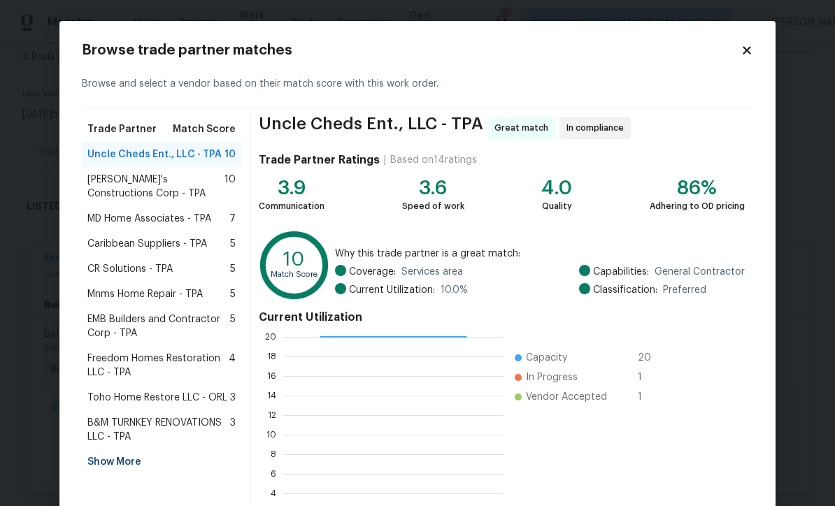
click at [102, 219] on span "MD Home Associates - TPA" at bounding box center [149, 219] width 124 height 14
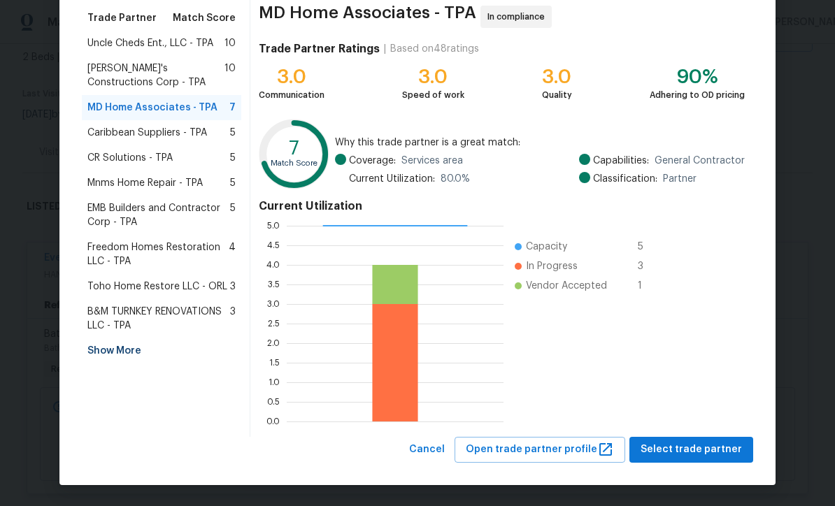
scroll to position [110, 0]
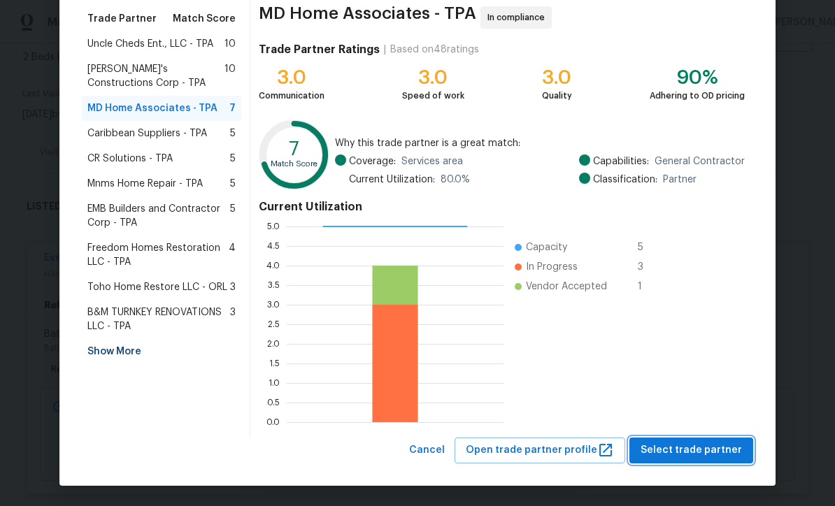
click at [720, 453] on span "Select trade partner" at bounding box center [690, 450] width 101 height 17
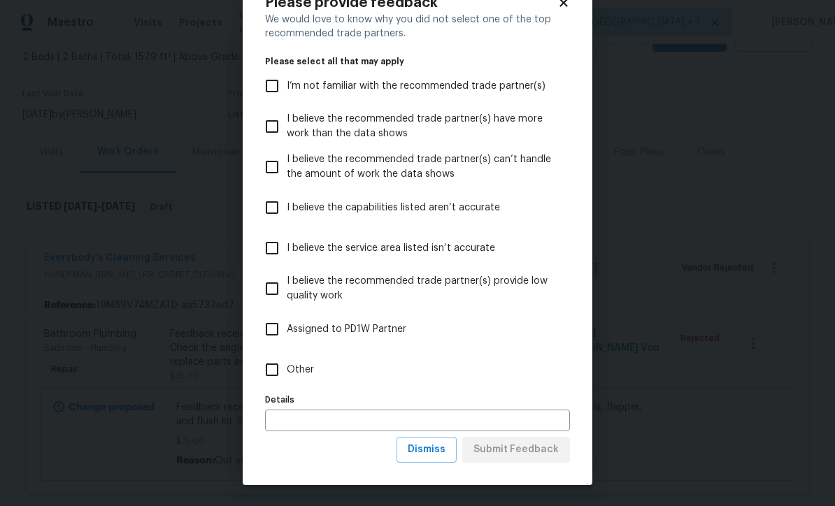
scroll to position [48, 0]
click at [434, 462] on button "Dismiss" at bounding box center [426, 450] width 60 height 26
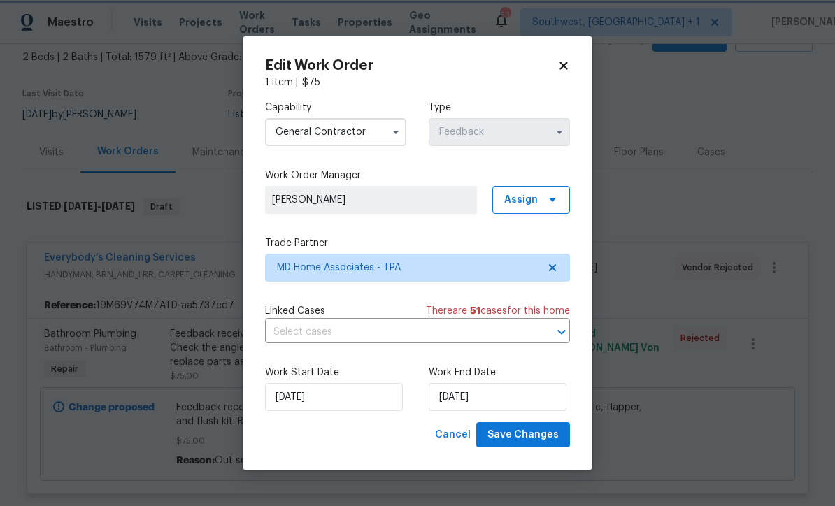
scroll to position [0, 0]
click at [525, 442] on span "Save Changes" at bounding box center [522, 434] width 71 height 17
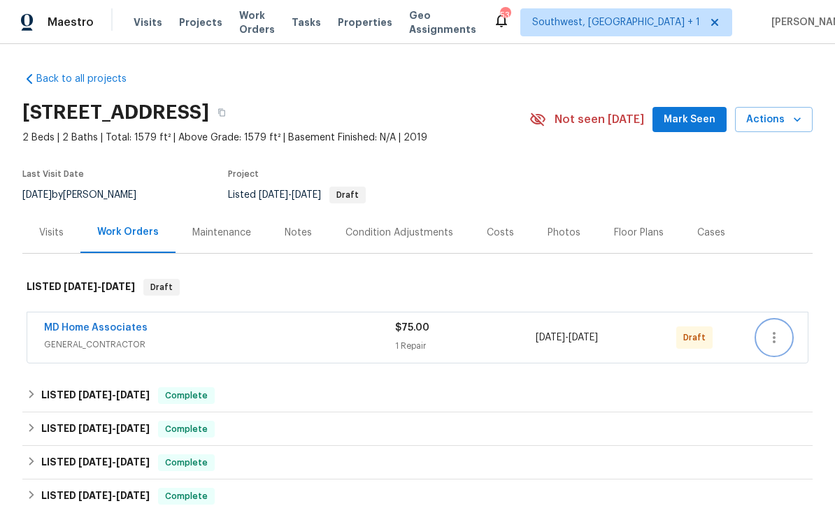
click at [779, 335] on icon "button" at bounding box center [773, 337] width 17 height 17
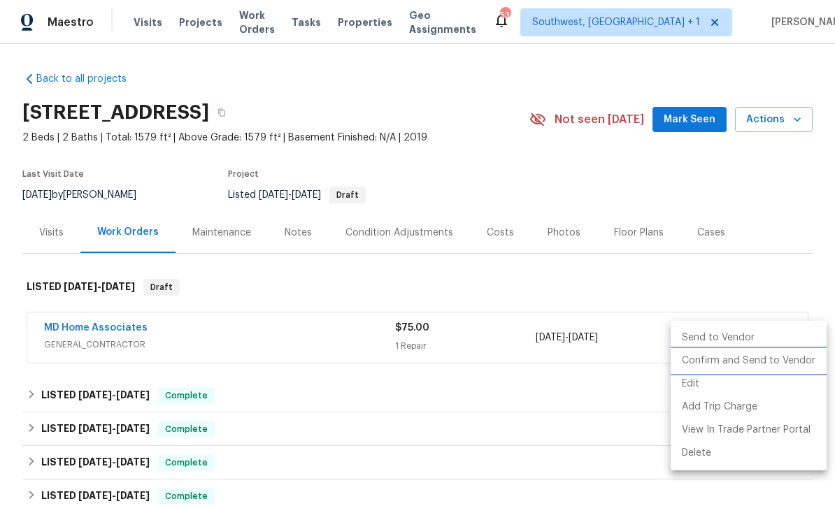
click at [749, 363] on li "Confirm and Send to Vendor" at bounding box center [748, 360] width 156 height 23
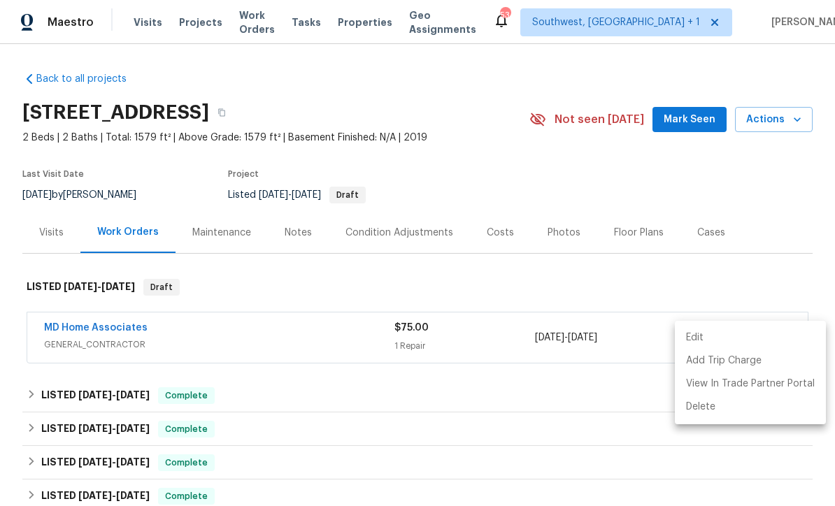
click at [761, 189] on div at bounding box center [417, 253] width 835 height 506
